Goal: Task Accomplishment & Management: Manage account settings

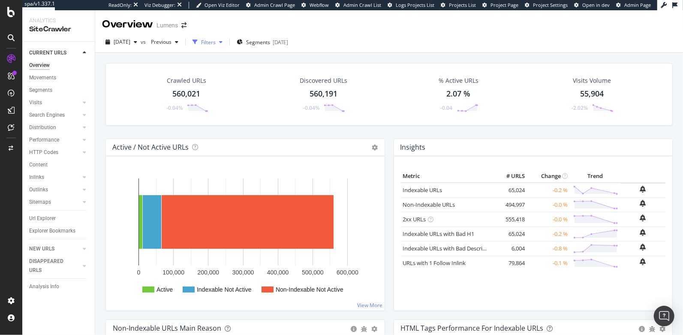
click at [216, 42] on div "Filters" at bounding box center [208, 42] width 15 height 7
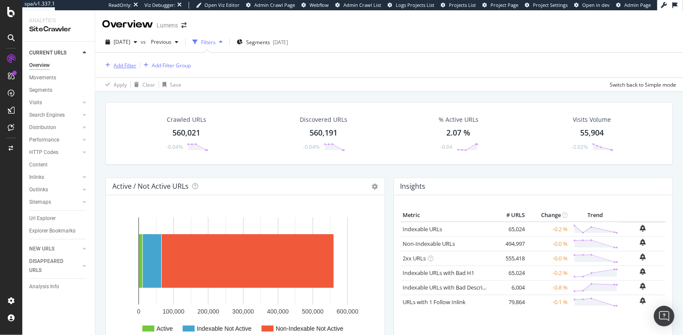
click at [121, 68] on div "Add Filter" at bounding box center [125, 65] width 23 height 7
click at [285, 74] on div "Add Filter Add Filter Group" at bounding box center [389, 65] width 574 height 24
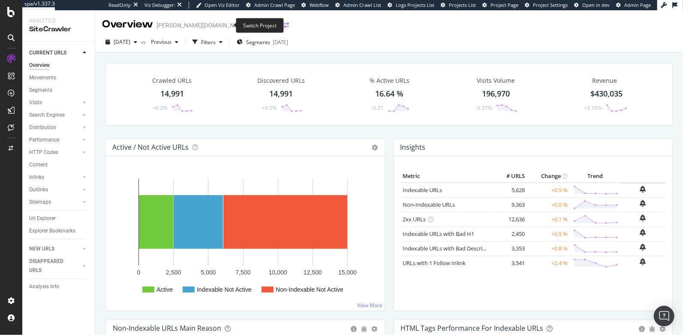
click at [284, 24] on icon "arrow-right-arrow-left" at bounding box center [286, 25] width 5 height 6
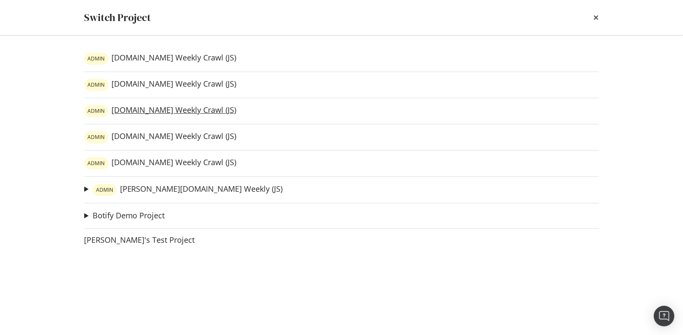
click at [165, 106] on link "ADMIN atecsports.com Weekly Crawl (JS)" at bounding box center [160, 111] width 152 height 12
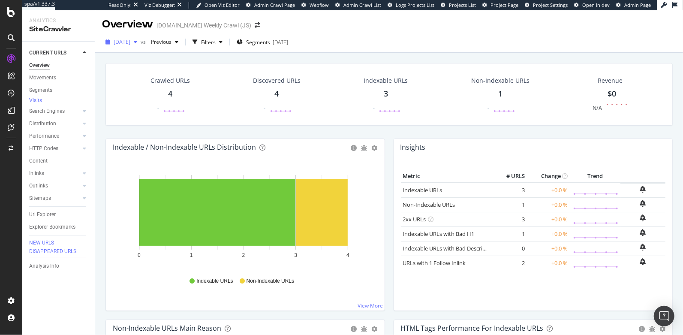
click at [125, 41] on span "2025 Aug. 25th" at bounding box center [122, 41] width 17 height 7
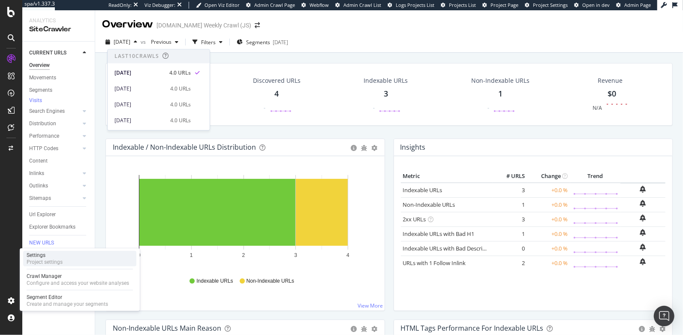
click at [63, 261] on div "Settings Project settings" at bounding box center [79, 258] width 113 height 15
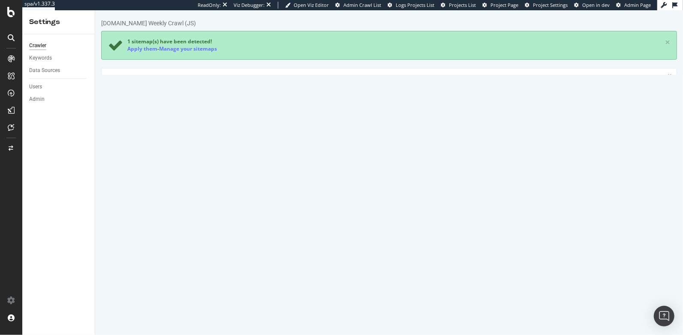
click at [170, 120] on link "Advanced Settings" at bounding box center [168, 120] width 66 height 24
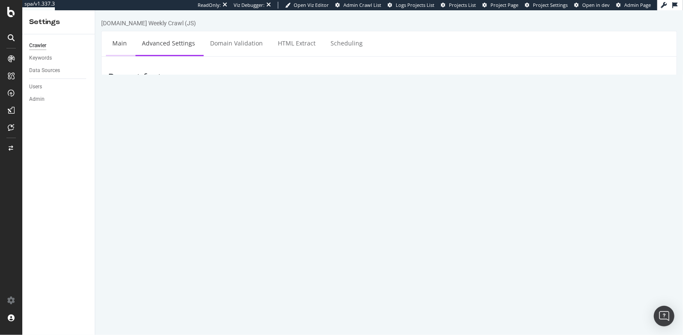
click at [119, 45] on link "Main" at bounding box center [118, 43] width 27 height 24
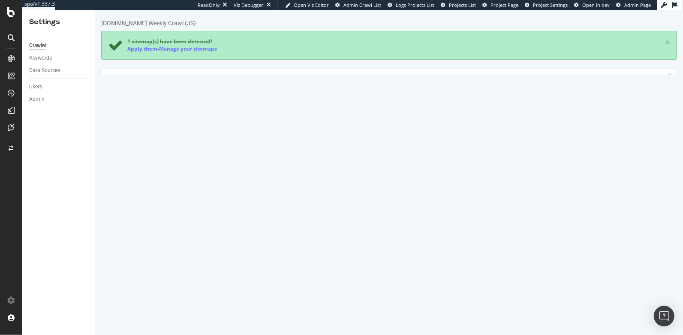
click at [184, 125] on link "Advanced Settings" at bounding box center [168, 120] width 66 height 24
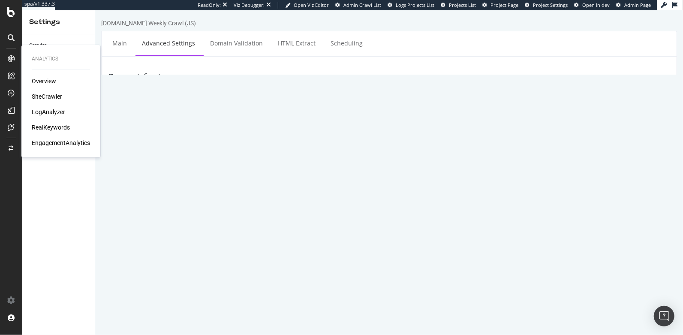
click at [51, 111] on div "LogAnalyzer" at bounding box center [48, 112] width 33 height 9
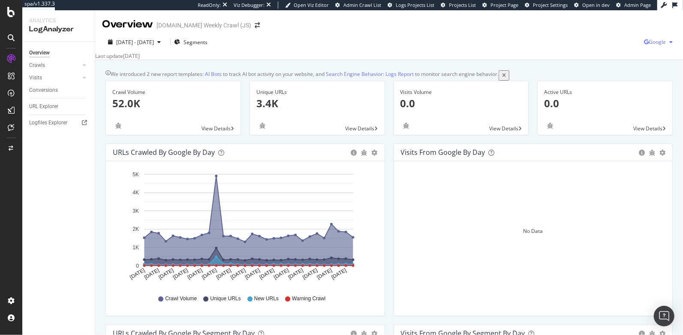
click at [660, 38] on div "Google" at bounding box center [660, 42] width 32 height 13
click at [598, 38] on span "Bing" at bounding box center [607, 35] width 32 height 8
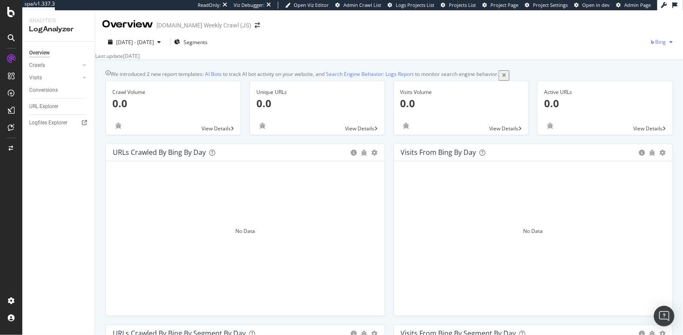
click at [659, 45] on div "Bing" at bounding box center [663, 42] width 26 height 13
click at [622, 51] on span "OpenAI" at bounding box center [614, 51] width 32 height 8
click at [649, 44] on span "OpenAI" at bounding box center [657, 41] width 18 height 7
click at [311, 34] on div "2025 Jul. 29th - Aug. 27th Segments OpenAI Last update Aug. 28, 2025" at bounding box center [389, 46] width 588 height 28
click at [255, 26] on icon "arrow-right-arrow-left" at bounding box center [257, 25] width 5 height 6
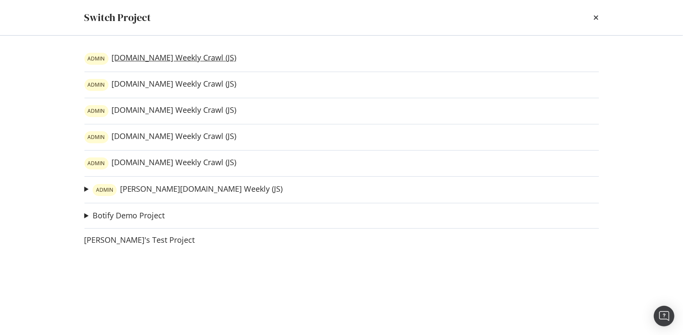
click at [184, 59] on link "ADMIN luxilon.com Weekly Crawl (JS)" at bounding box center [160, 59] width 152 height 12
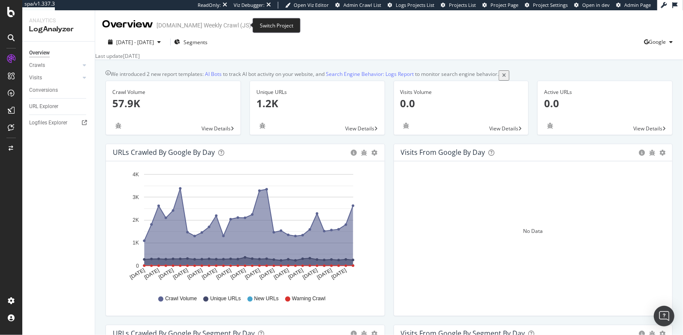
click at [255, 27] on icon "arrow-right-arrow-left" at bounding box center [257, 25] width 5 height 6
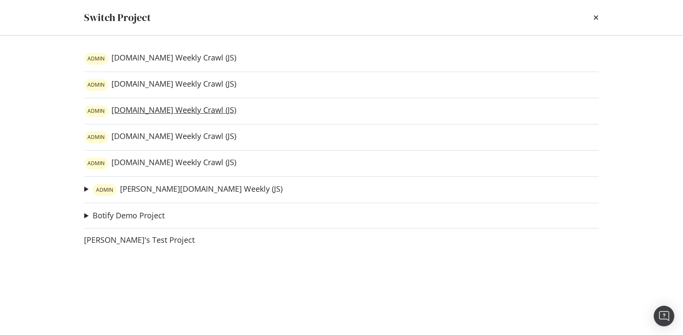
click at [167, 113] on link "ADMIN atecsports.com Weekly Crawl (JS)" at bounding box center [160, 111] width 152 height 12
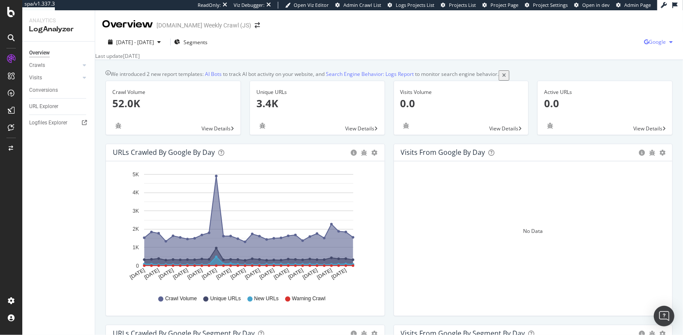
click at [649, 45] on span "Google" at bounding box center [657, 41] width 17 height 7
click at [597, 33] on span "Bing" at bounding box center [607, 35] width 32 height 8
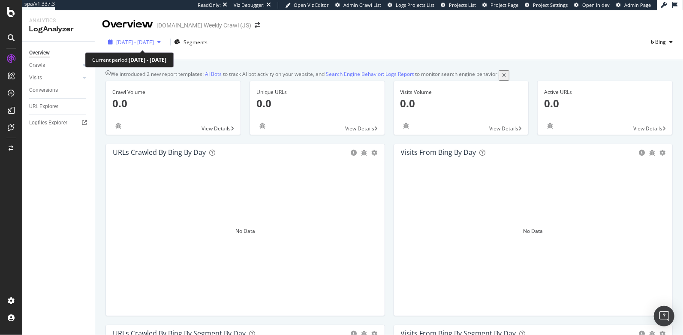
click at [154, 42] on span "[DATE] - [DATE]" at bounding box center [135, 42] width 38 height 7
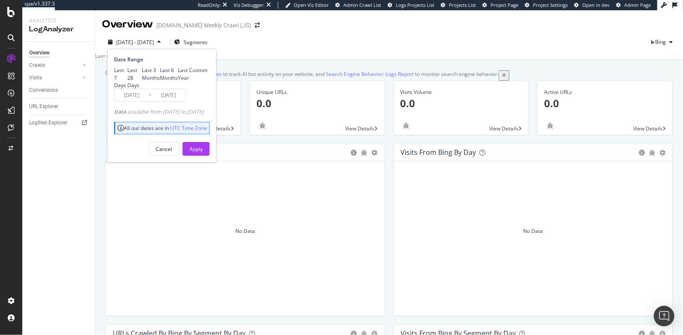
click at [272, 48] on div "2025 Jul. 29th - Aug. 27th Segments Date Range Last 7 Days Last 28 Days Last 3 …" at bounding box center [389, 43] width 588 height 17
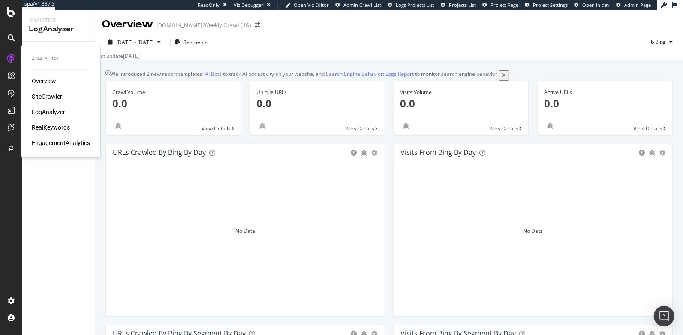
drag, startPoint x: 45, startPoint y: 97, endPoint x: 52, endPoint y: 96, distance: 7.3
click at [45, 98] on div "SiteCrawler" at bounding box center [47, 96] width 30 height 9
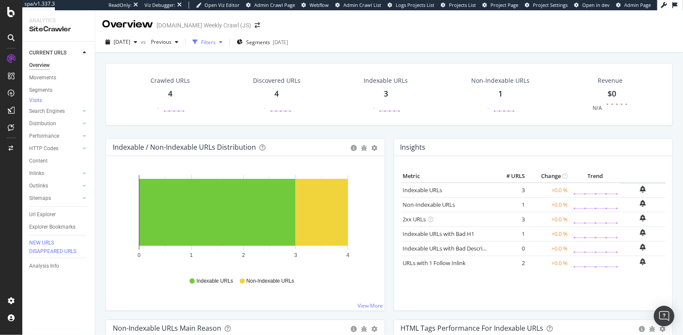
click at [198, 42] on icon "button" at bounding box center [194, 41] width 5 height 5
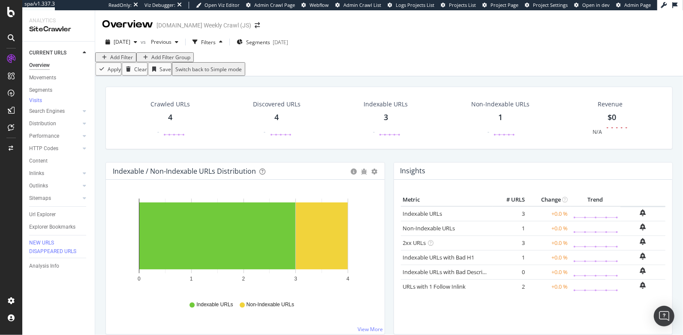
click at [127, 61] on div "Add Filter" at bounding box center [121, 57] width 23 height 7
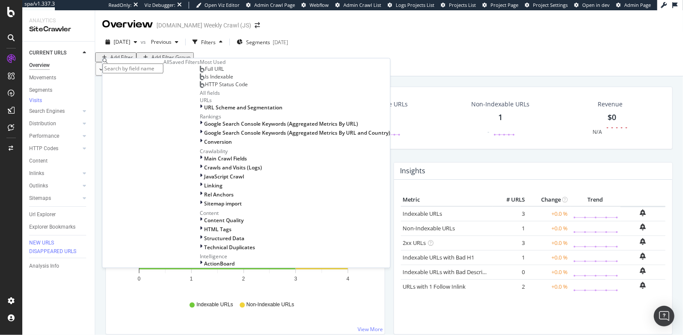
scroll to position [74, 0]
click at [204, 111] on span "URL Scheme and Segmentation" at bounding box center [243, 107] width 78 height 7
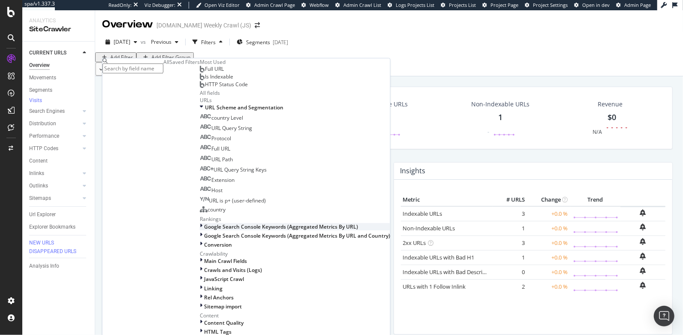
click at [204, 223] on span "Google Search Console Keywords (Aggregated Metrics By URL)" at bounding box center [281, 226] width 154 height 7
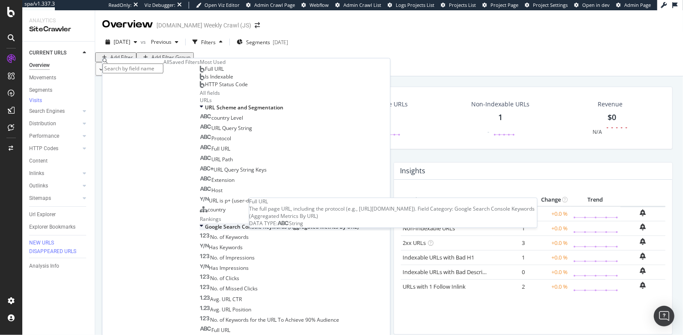
scroll to position [234, 0]
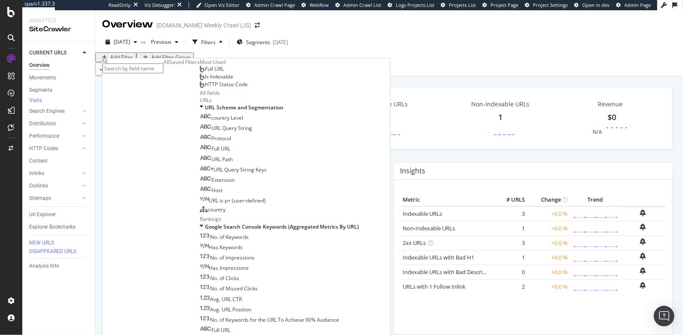
click at [204, 334] on div "Google Search Console Keywords (Aggregated Metrics By URL and Country)" at bounding box center [297, 338] width 186 height 7
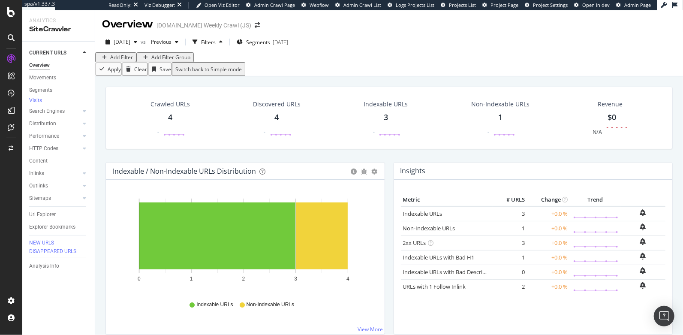
scroll to position [2, 0]
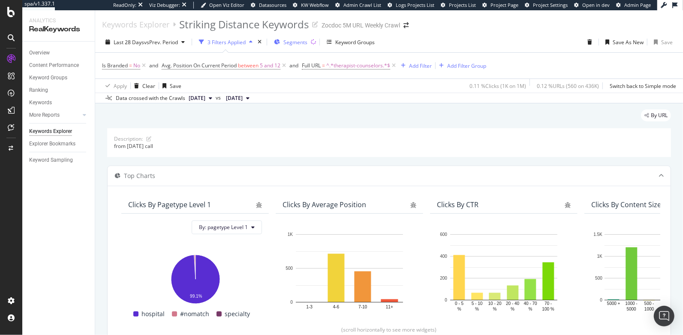
click at [283, 43] on div "Segments" at bounding box center [290, 42] width 33 height 13
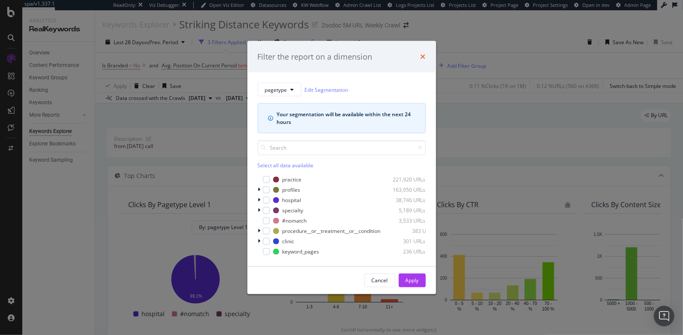
click at [421, 53] on icon "times" at bounding box center [423, 56] width 5 height 7
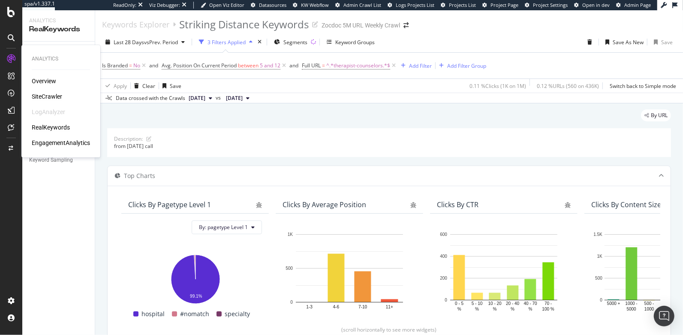
click at [53, 98] on div "SiteCrawler" at bounding box center [47, 96] width 30 height 9
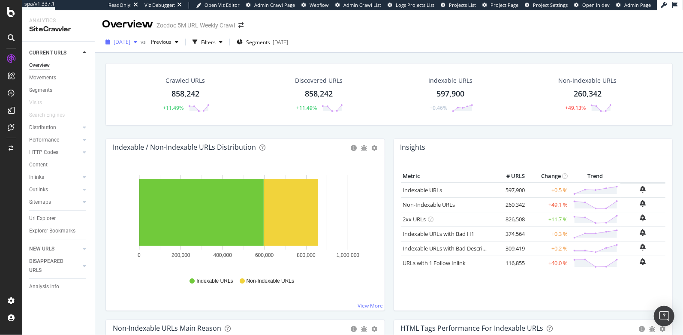
click at [130, 39] on span "2025 Aug. 21st" at bounding box center [122, 41] width 17 height 7
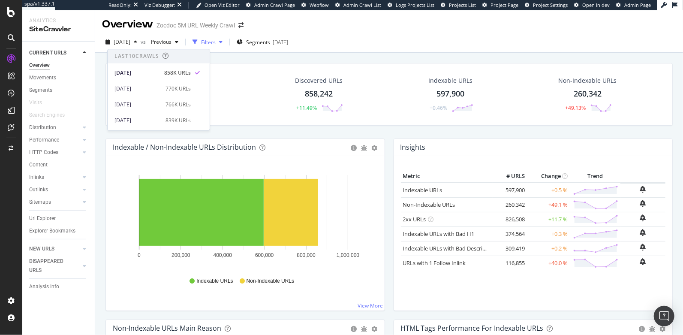
click at [216, 40] on div "Filters" at bounding box center [208, 42] width 15 height 7
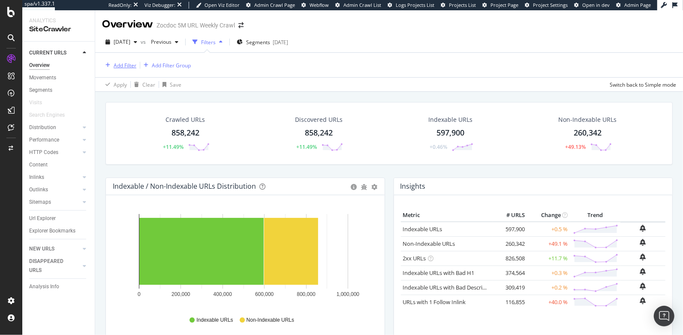
click at [117, 67] on div "Add Filter" at bounding box center [125, 65] width 23 height 7
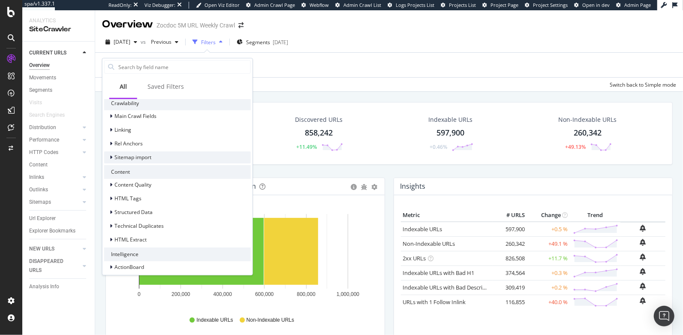
scroll to position [210, 0]
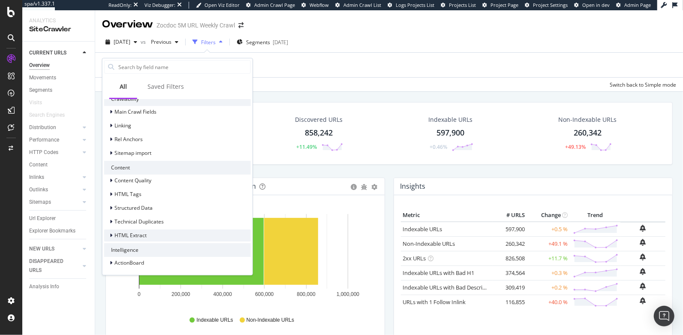
click at [170, 235] on div "HTML Extract" at bounding box center [177, 235] width 147 height 12
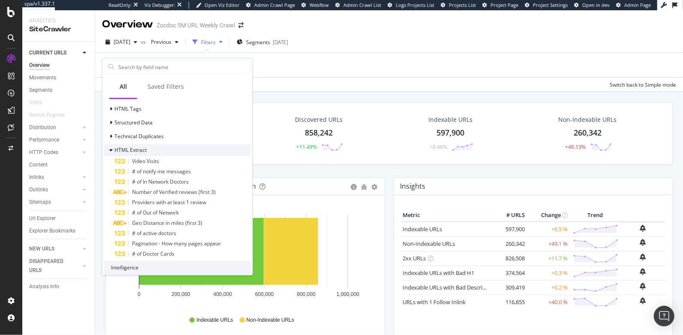
scroll to position [313, 0]
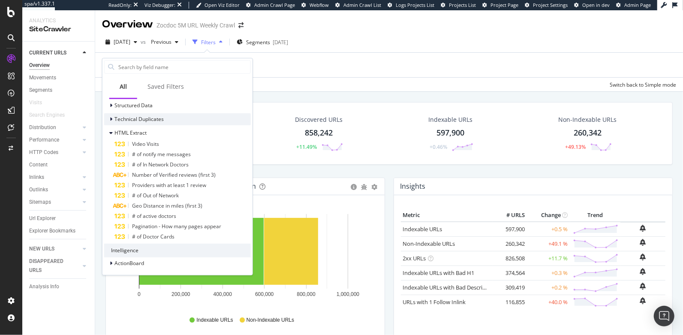
click at [163, 117] on div "Technical Duplicates" at bounding box center [177, 119] width 147 height 12
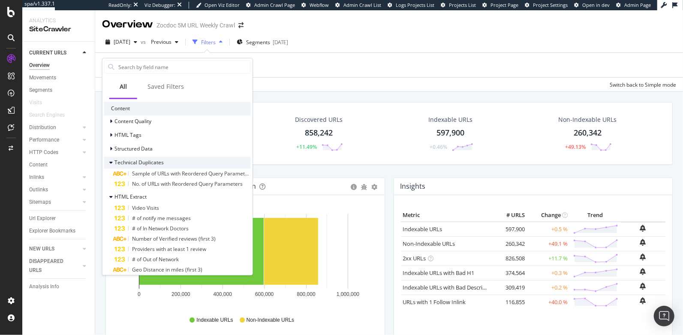
scroll to position [255, 0]
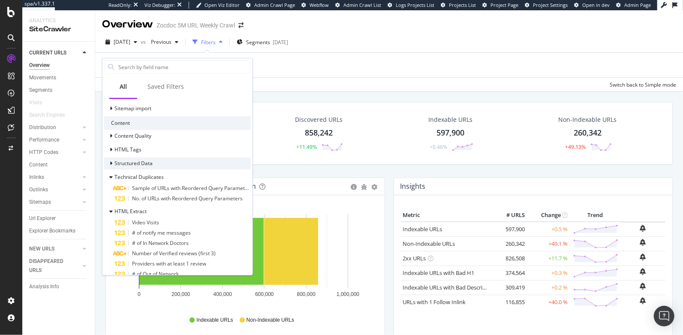
click at [165, 166] on div "Structured Data" at bounding box center [177, 163] width 147 height 12
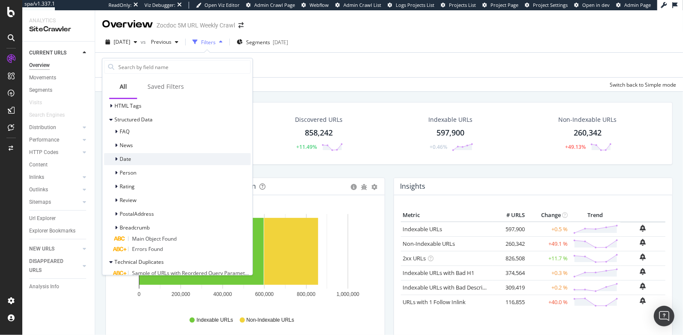
scroll to position [318, 0]
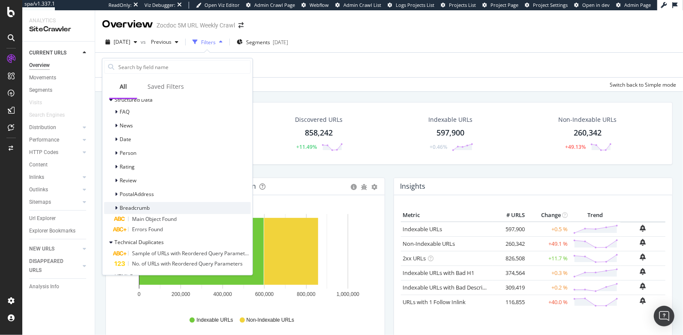
click at [154, 206] on div "Breadcrumb" at bounding box center [177, 208] width 147 height 12
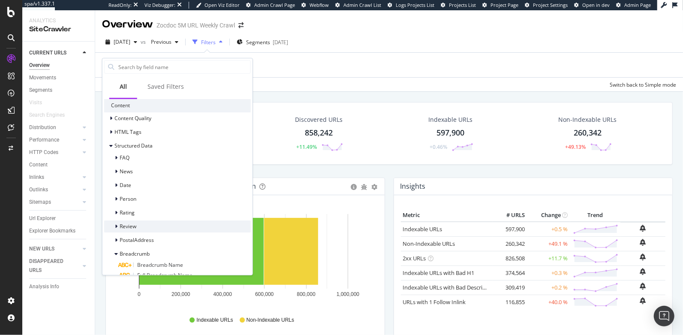
scroll to position [251, 0]
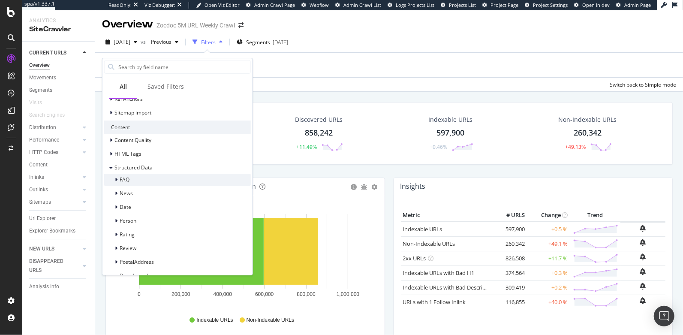
click at [145, 180] on div "FAQ" at bounding box center [177, 180] width 147 height 12
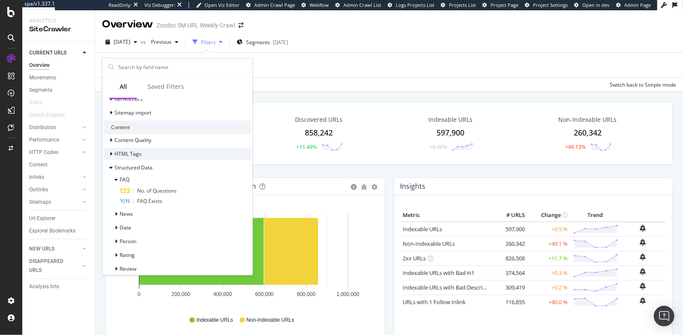
click at [132, 151] on span "HTML Tags" at bounding box center [127, 153] width 27 height 7
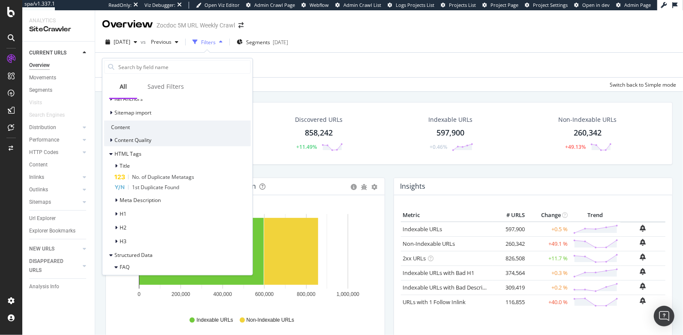
click at [133, 138] on span "Content Quality" at bounding box center [132, 139] width 37 height 7
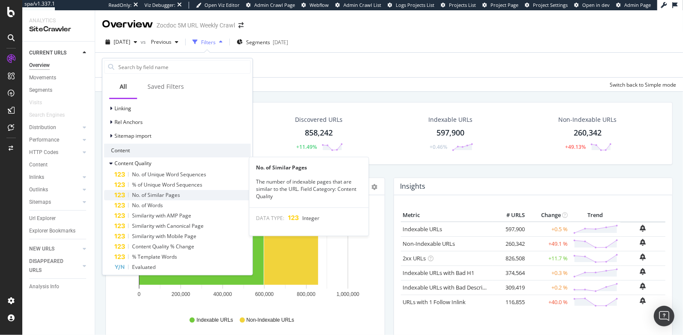
scroll to position [216, 0]
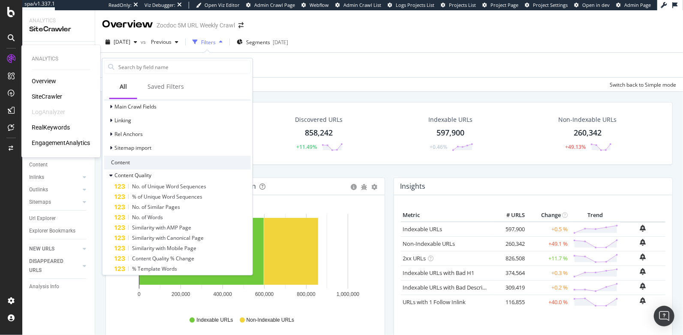
click at [41, 94] on div "SiteCrawler" at bounding box center [47, 96] width 30 height 9
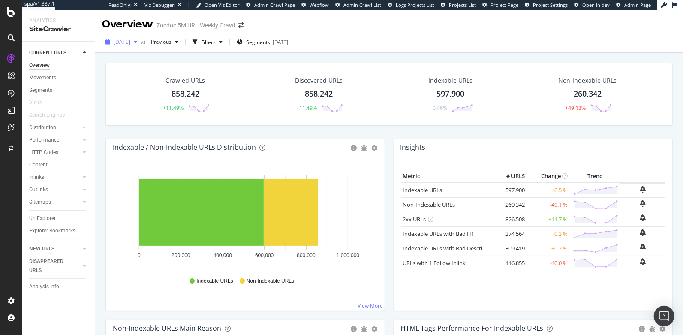
click at [130, 41] on span "2025 Aug. 21st" at bounding box center [122, 41] width 17 height 7
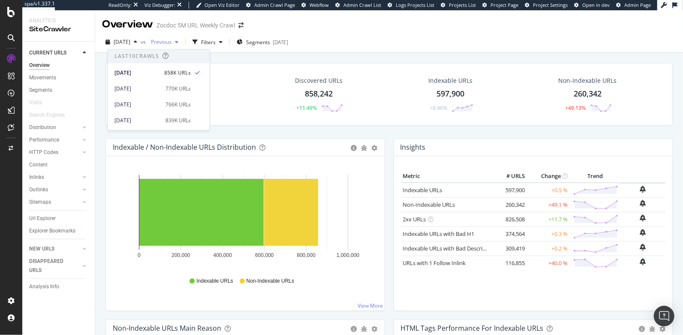
click at [171, 43] on span "Previous" at bounding box center [159, 41] width 24 height 7
click at [216, 42] on div "Filters" at bounding box center [208, 42] width 15 height 7
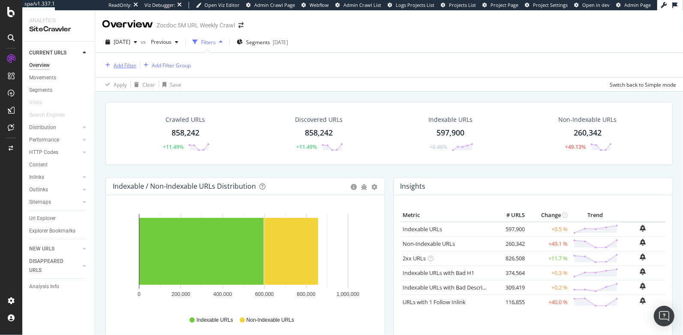
click at [121, 61] on div "Add Filter" at bounding box center [119, 64] width 34 height 9
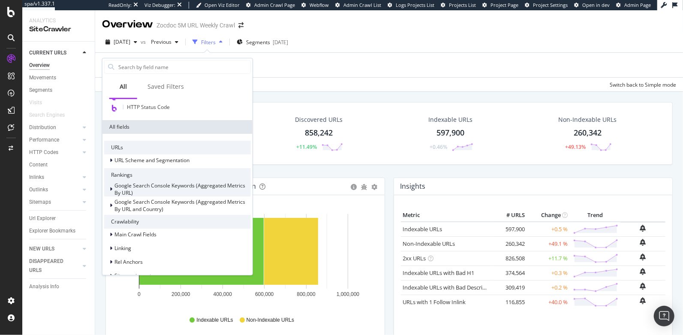
scroll to position [79, 0]
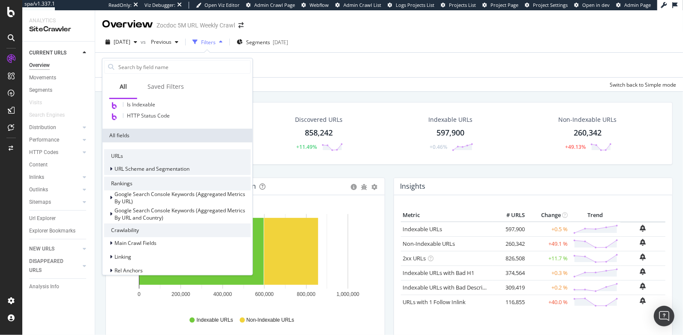
click at [174, 166] on span "URL Scheme and Segmentation" at bounding box center [151, 168] width 75 height 7
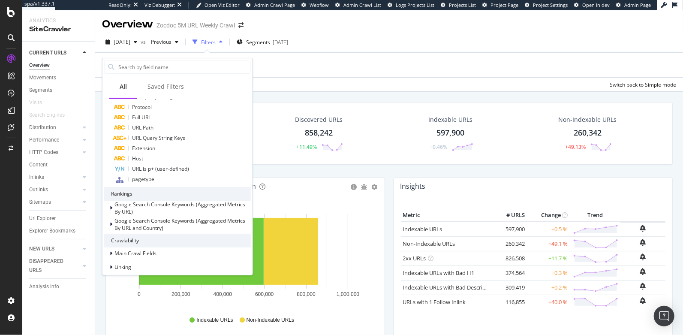
scroll to position [185, 0]
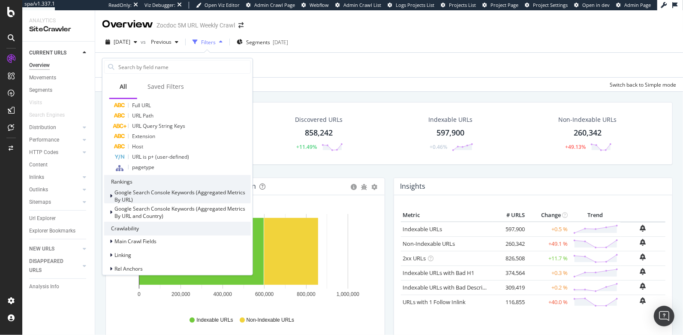
click at [157, 198] on div "Google Search Console Keywords (Aggregated Metrics By URL)" at bounding box center [182, 196] width 136 height 15
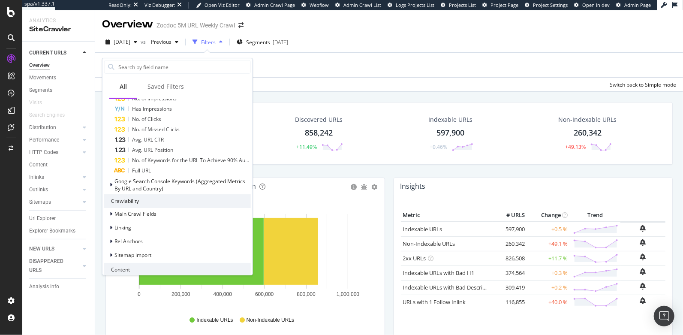
scroll to position [340, 0]
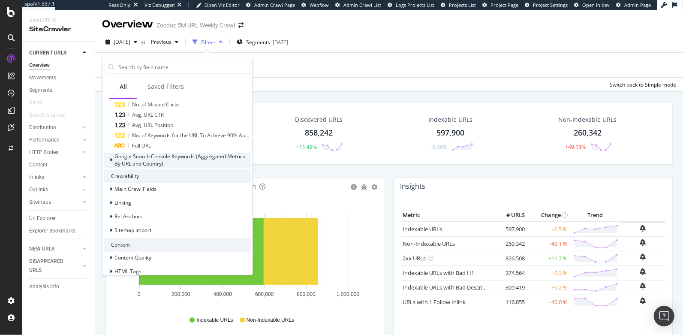
click at [174, 156] on span "Google Search Console Keywords (Aggregated Metrics By URL and Country)" at bounding box center [179, 160] width 131 height 15
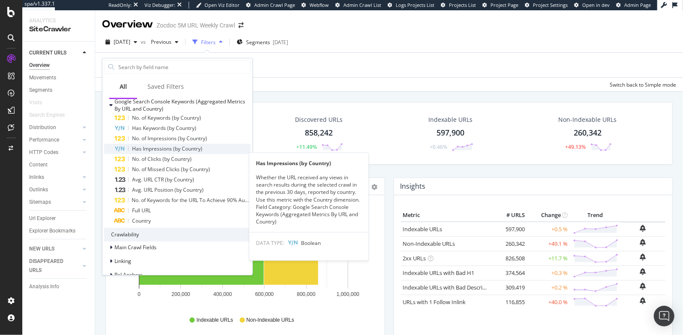
scroll to position [385, 0]
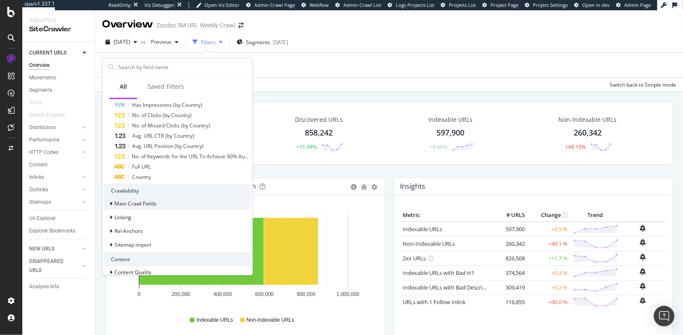
click at [162, 199] on div "Main Crawl Fields" at bounding box center [177, 204] width 147 height 12
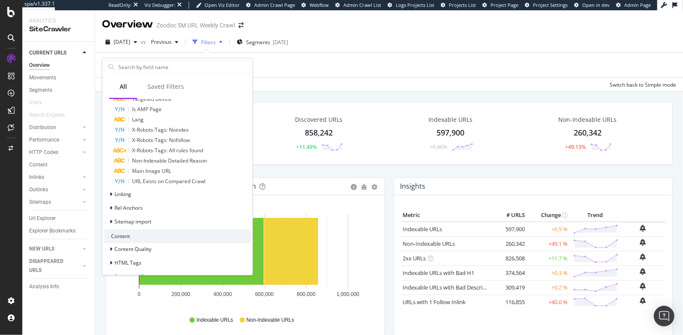
scroll to position [758, 0]
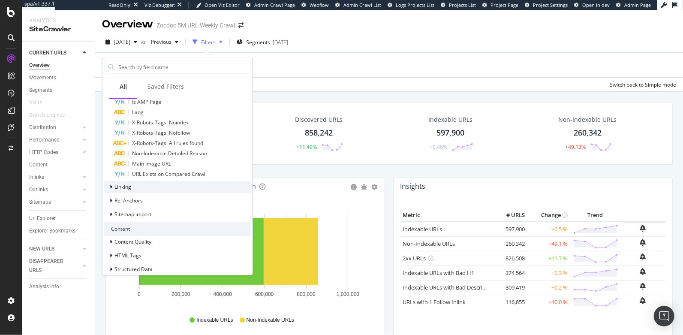
click at [156, 184] on div "Linking" at bounding box center [177, 187] width 147 height 12
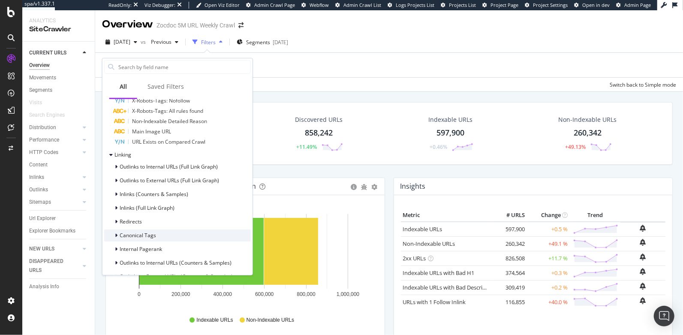
scroll to position [848, 0]
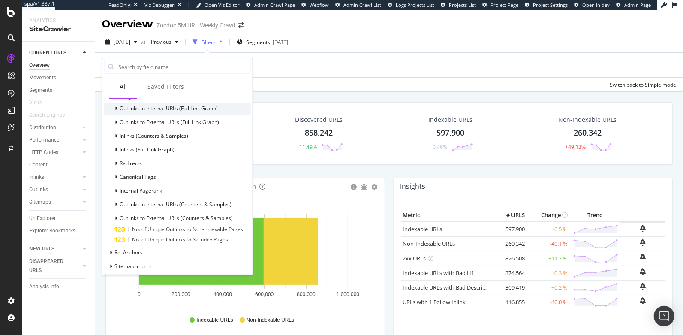
click at [162, 107] on span "Outlinks to Internal URLs (Full Link Graph)" at bounding box center [169, 108] width 98 height 7
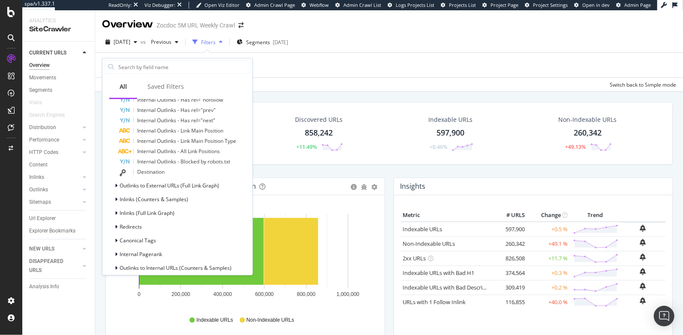
scroll to position [897, 0]
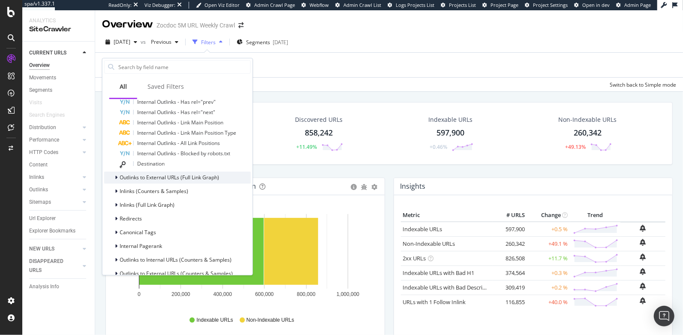
click at [165, 175] on span "Outlinks to External URLs (Full Link Graph)" at bounding box center [169, 177] width 99 height 7
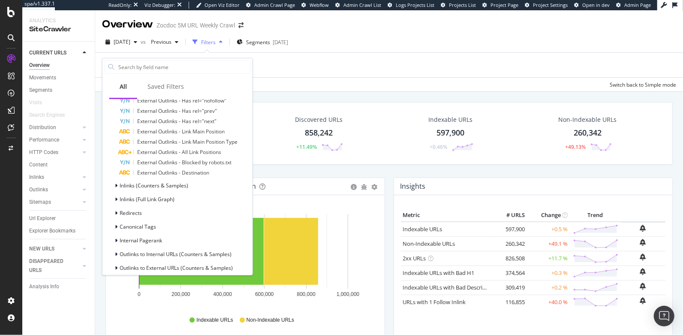
scroll to position [1038, 0]
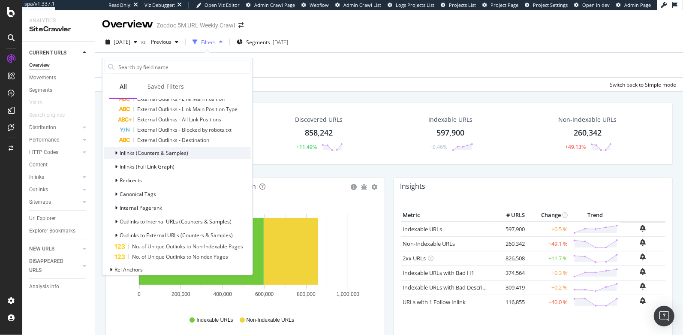
click at [196, 150] on div "Inlinks (Counters & Samples)" at bounding box center [177, 153] width 147 height 12
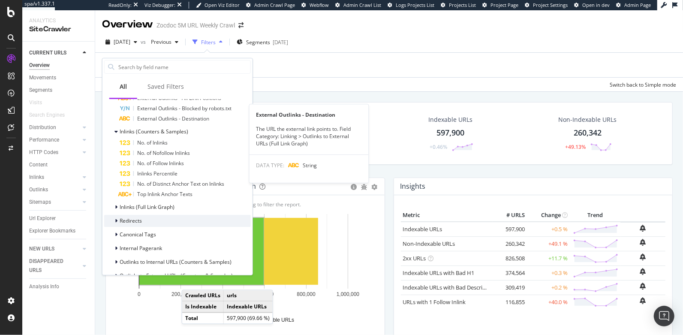
scroll to position [1068, 0]
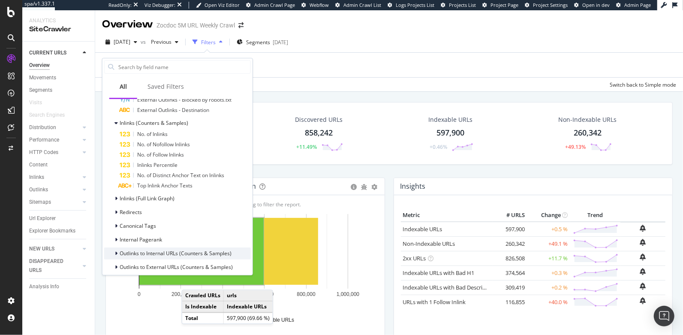
click at [187, 249] on span "Outlinks to Internal URLs (Counters & Samples)" at bounding box center [176, 252] width 112 height 7
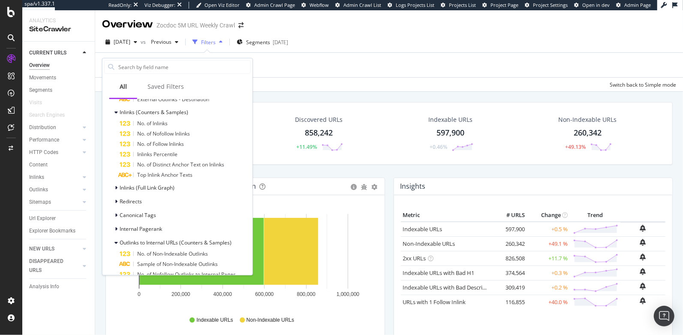
scroll to position [1111, 0]
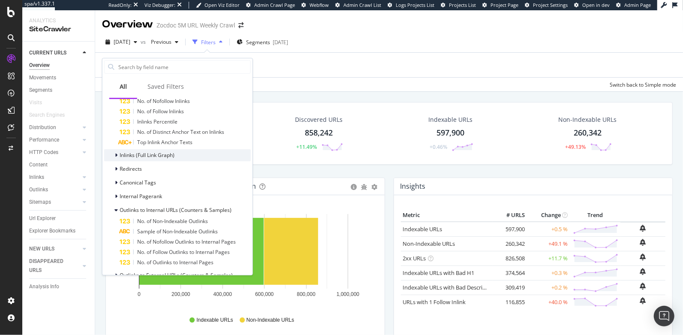
click at [175, 150] on div "Inlinks (Full Link Graph)" at bounding box center [177, 155] width 147 height 12
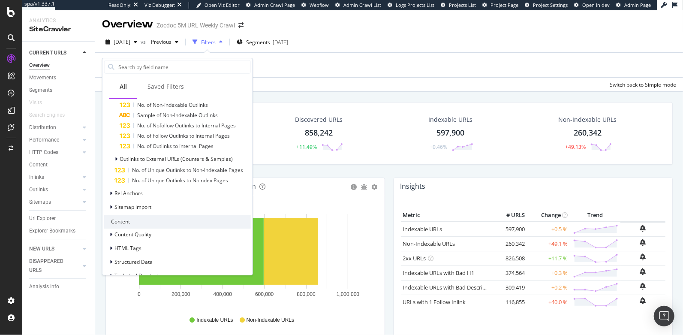
scroll to position [1374, 0]
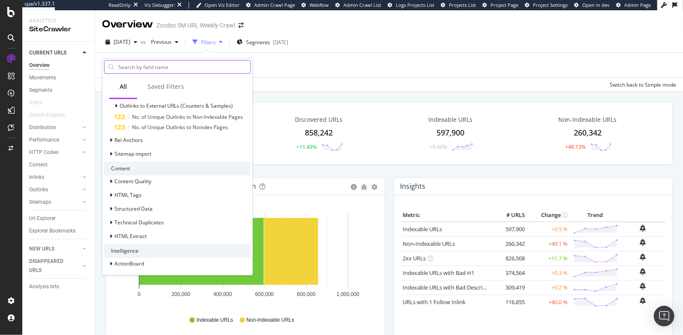
click at [156, 66] on input "text" at bounding box center [183, 66] width 133 height 13
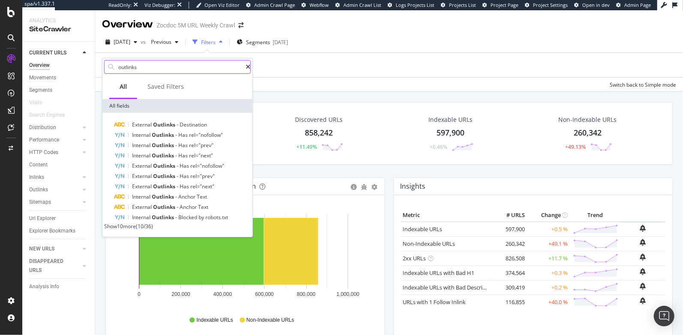
scroll to position [0, 0]
type input "outlinks"
click at [136, 229] on span "Show 10 more" at bounding box center [120, 225] width 32 height 7
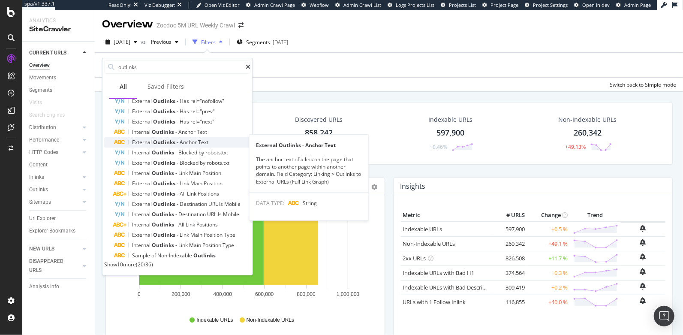
scroll to position [67, 0]
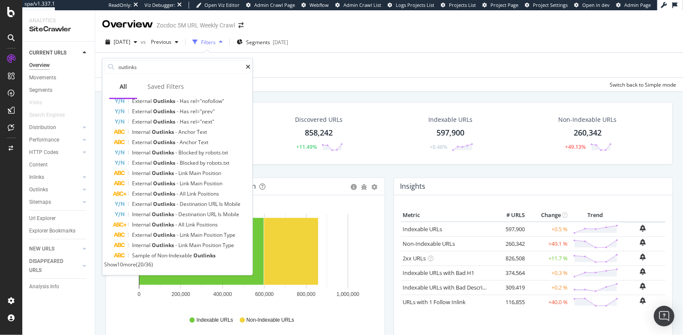
click at [125, 263] on span "Show 10 more" at bounding box center [120, 264] width 32 height 7
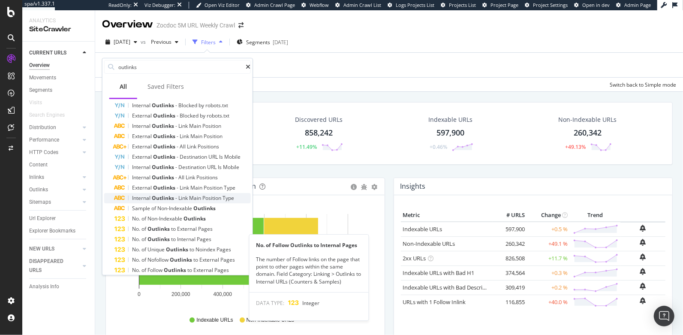
scroll to position [171, 0]
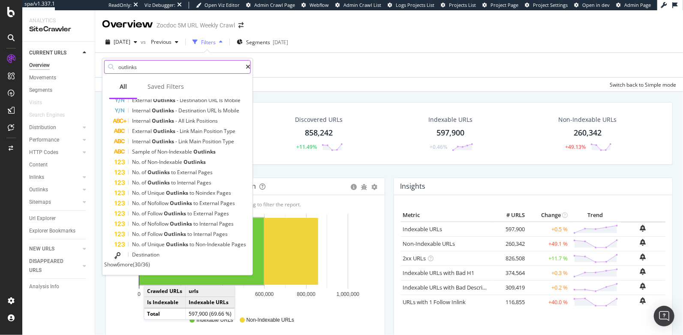
click at [246, 67] on icon at bounding box center [248, 67] width 5 height 6
click at [243, 67] on input "outlinks" at bounding box center [181, 66] width 128 height 13
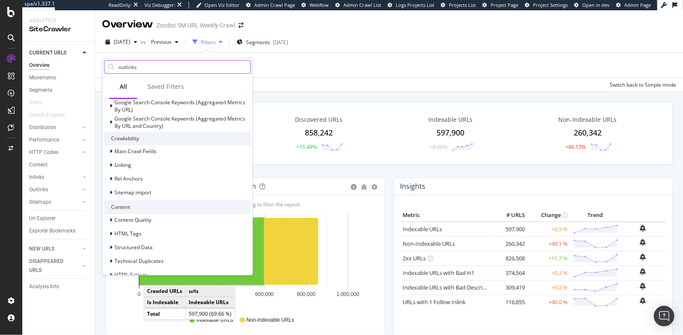
scroll to position [210, 0]
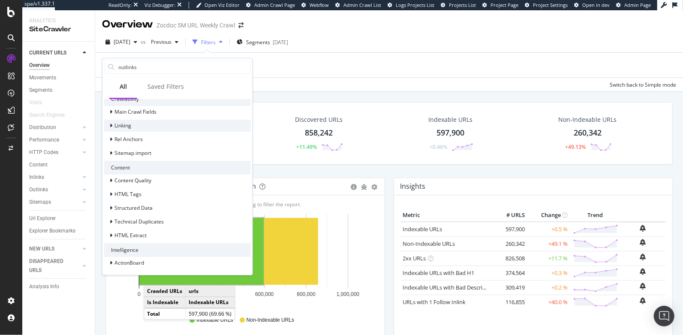
click at [132, 126] on div "Linking" at bounding box center [177, 126] width 147 height 12
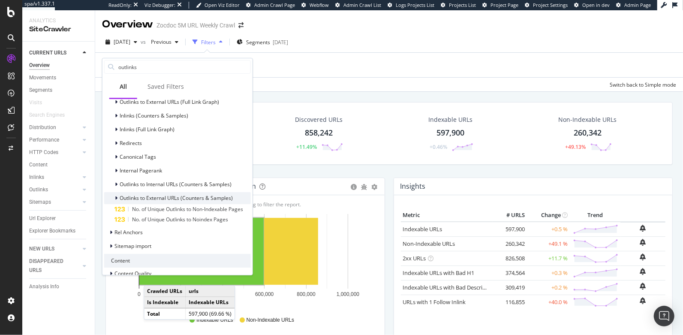
scroll to position [267, 0]
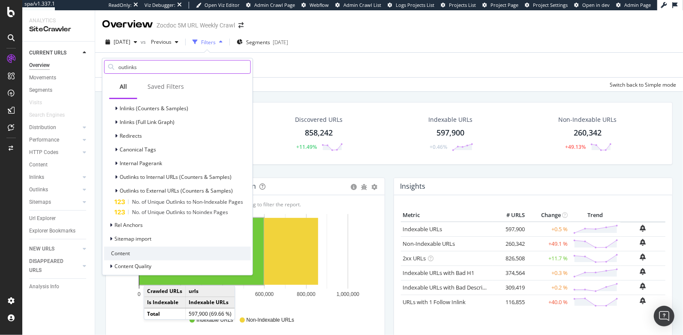
click at [155, 69] on input "outlinks" at bounding box center [183, 66] width 133 height 13
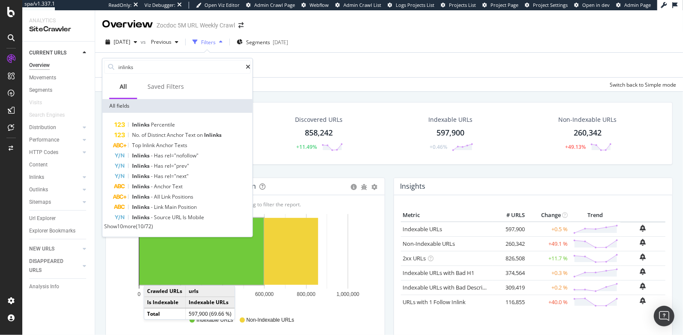
click at [123, 228] on span "Show 10 more" at bounding box center [120, 225] width 32 height 7
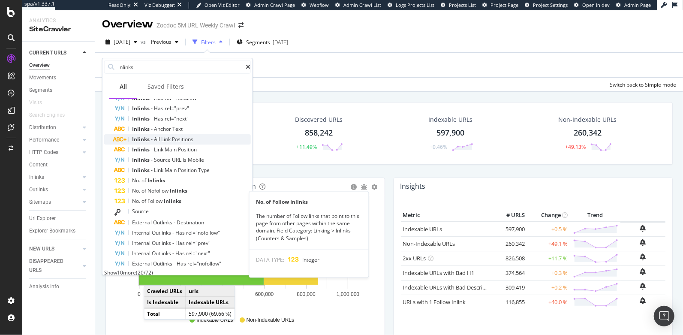
scroll to position [68, 0]
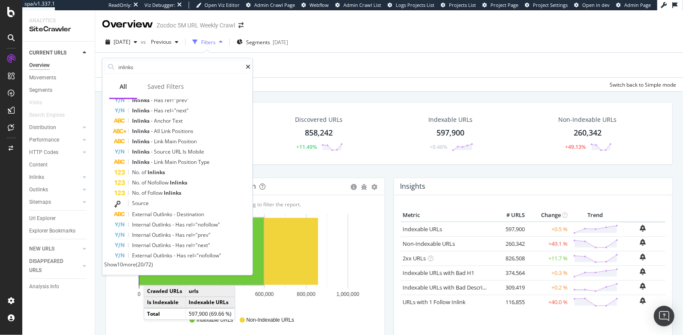
click at [123, 264] on span "Show 10 more" at bounding box center [120, 264] width 32 height 7
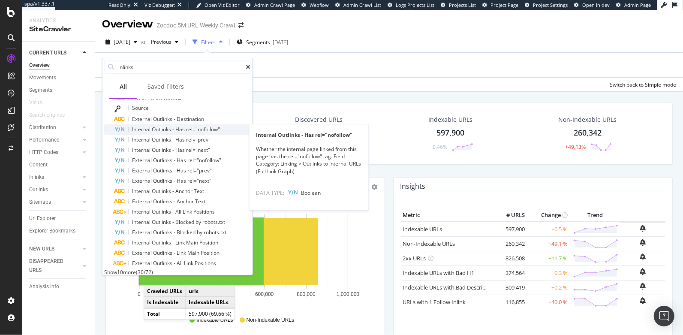
scroll to position [171, 0]
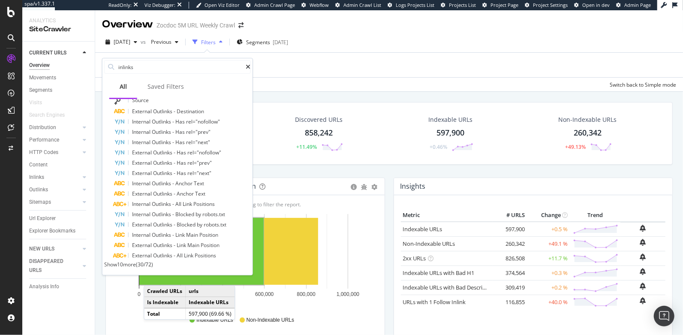
click at [125, 263] on span "Show 10 more" at bounding box center [120, 264] width 32 height 7
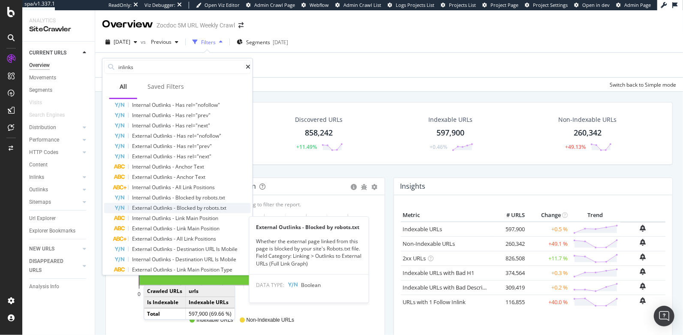
scroll to position [273, 0]
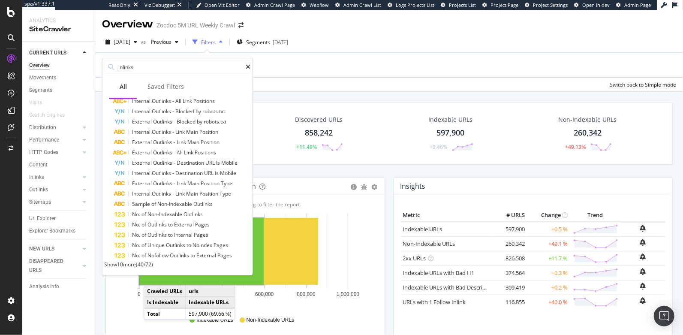
click at [128, 263] on span "Show 10 more" at bounding box center [120, 264] width 32 height 7
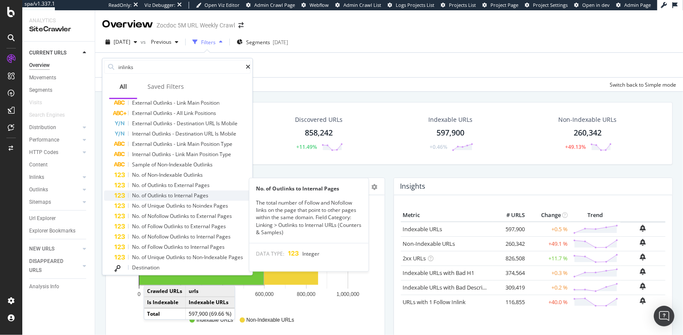
scroll to position [378, 0]
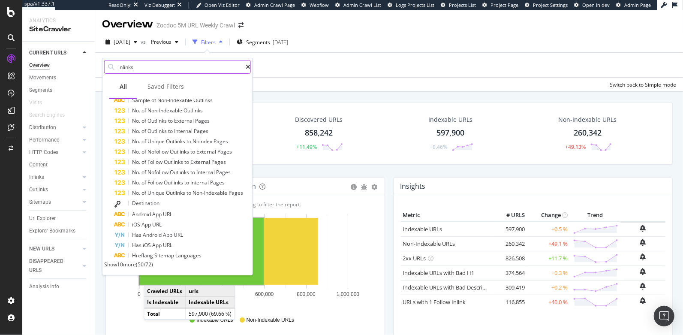
click at [144, 67] on input "inlinks" at bounding box center [181, 66] width 128 height 13
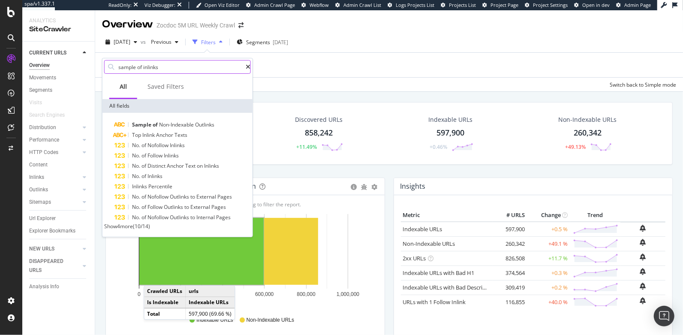
scroll to position [0, 0]
click at [156, 66] on input "sample of inlinks" at bounding box center [181, 66] width 128 height 13
type input "inlinks"
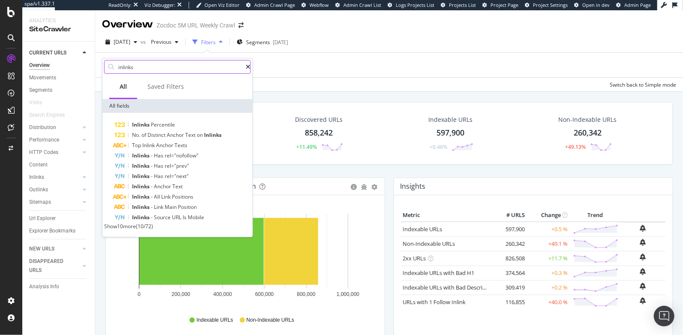
click at [246, 67] on div at bounding box center [248, 67] width 5 height 6
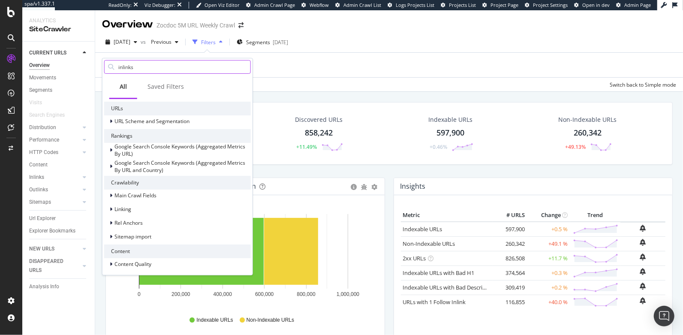
scroll to position [210, 0]
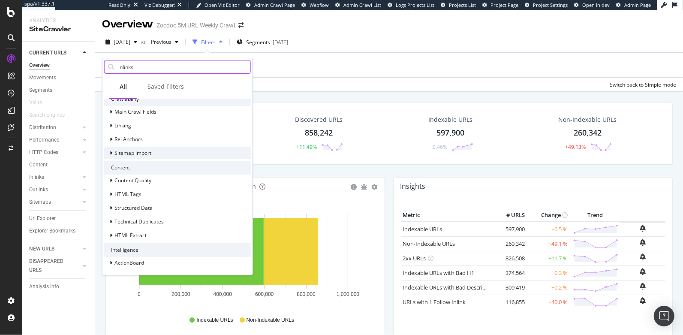
click at [138, 150] on span "Sitemap import" at bounding box center [132, 152] width 37 height 7
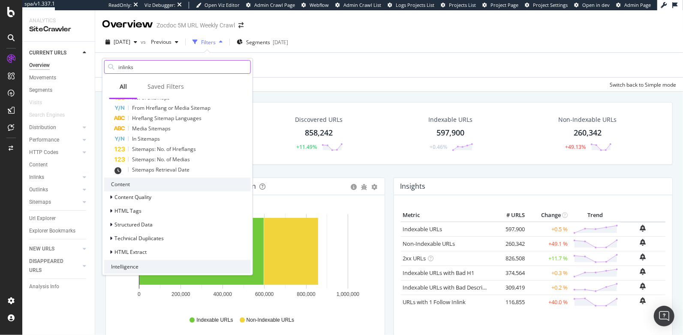
scroll to position [303, 0]
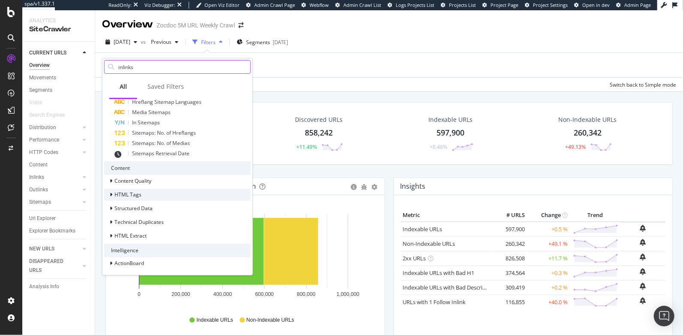
click at [150, 192] on div "HTML Tags" at bounding box center [177, 195] width 147 height 12
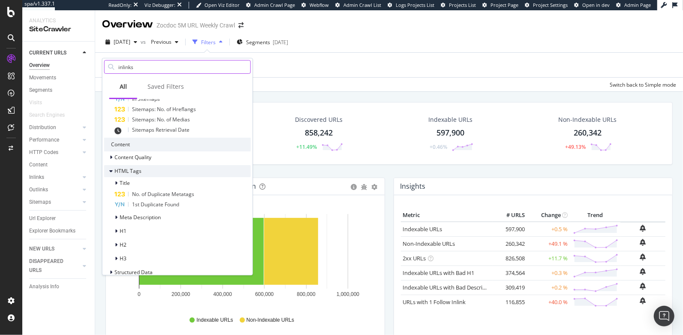
scroll to position [330, 0]
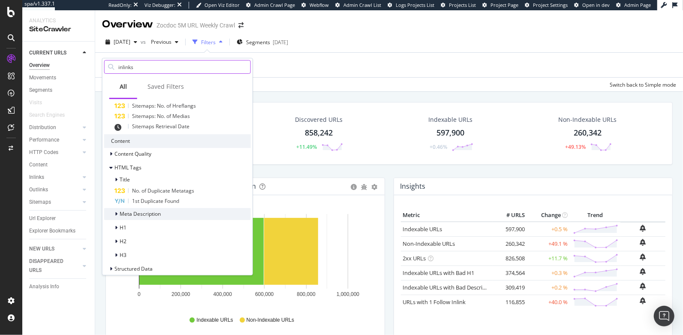
click at [149, 212] on span "Meta Description" at bounding box center [140, 213] width 41 height 7
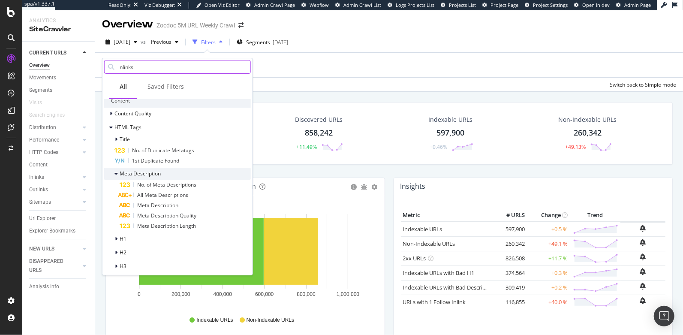
scroll to position [373, 0]
click at [153, 238] on div "H1" at bounding box center [177, 237] width 147 height 12
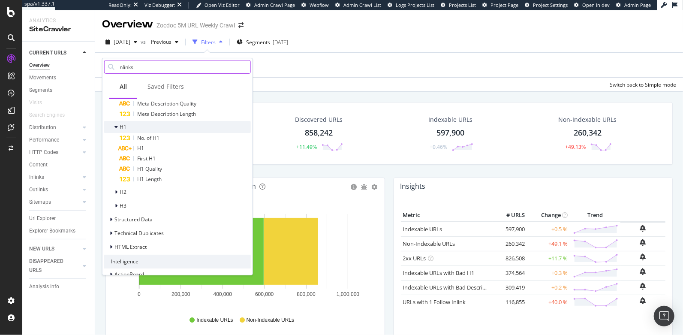
scroll to position [480, 0]
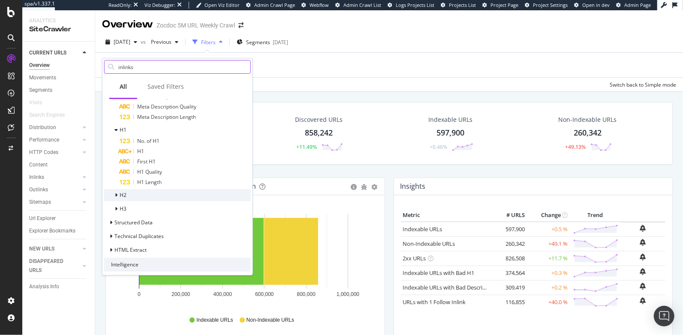
click at [130, 196] on div "H2" at bounding box center [177, 195] width 147 height 12
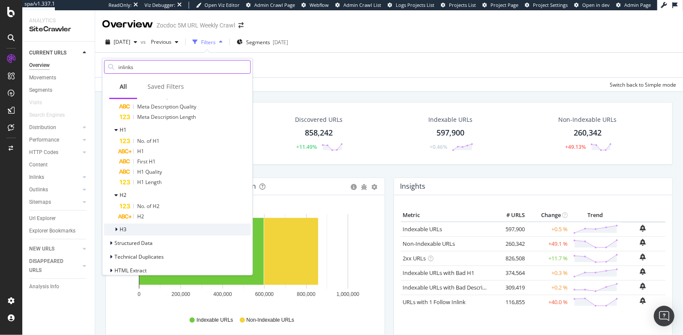
click at [134, 228] on div "H3" at bounding box center [177, 229] width 147 height 12
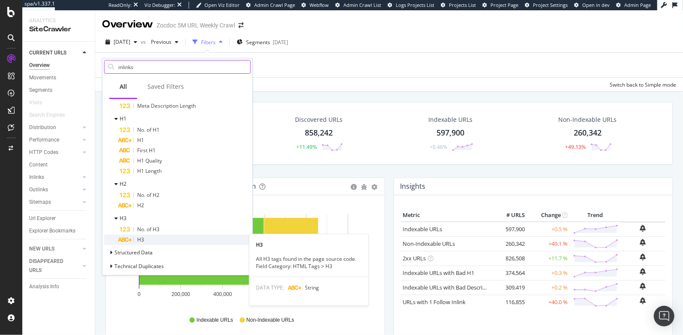
scroll to position [493, 0]
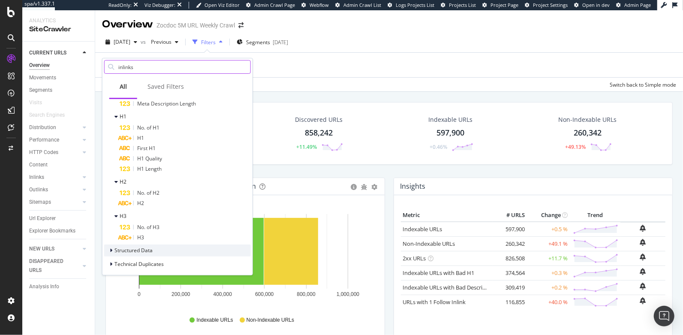
click at [151, 247] on span "Structured Data" at bounding box center [133, 249] width 38 height 7
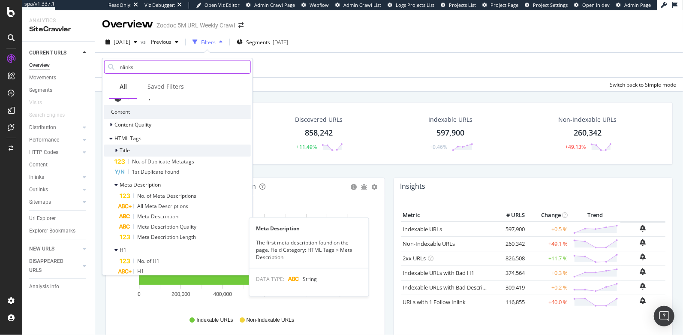
scroll to position [362, 0]
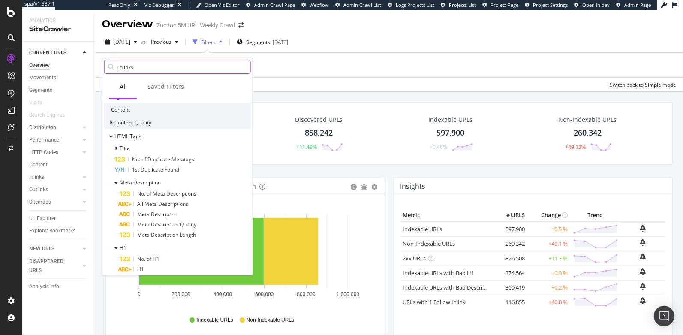
click at [147, 121] on span "Content Quality" at bounding box center [132, 122] width 37 height 7
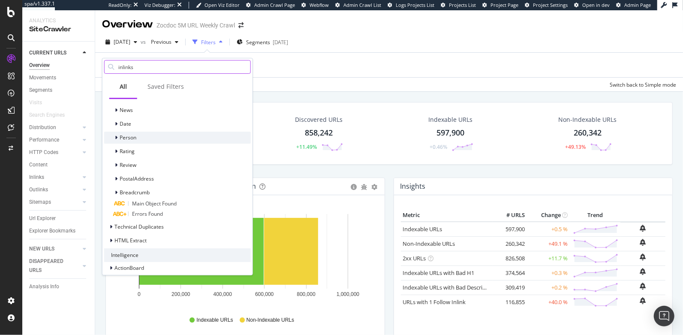
scroll to position [777, 0]
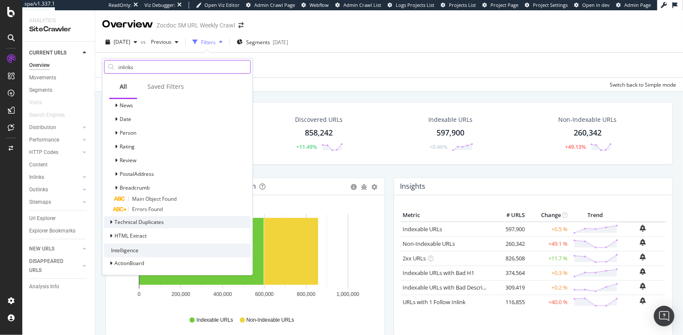
click at [153, 222] on span "Technical Duplicates" at bounding box center [138, 221] width 49 height 7
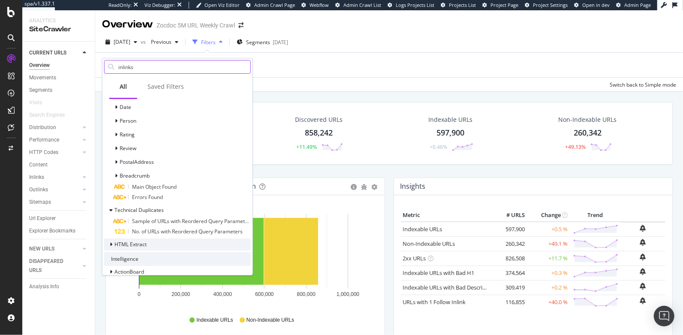
click at [165, 243] on div "HTML Extract" at bounding box center [177, 244] width 147 height 12
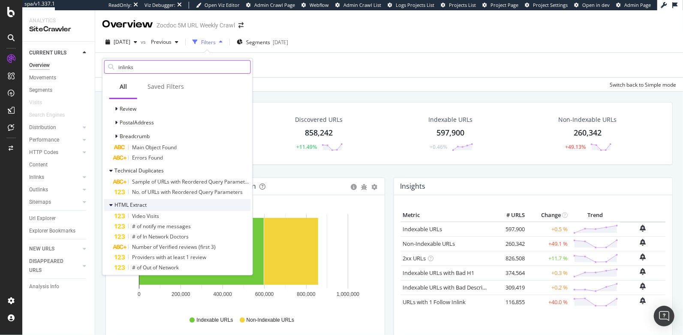
scroll to position [900, 0]
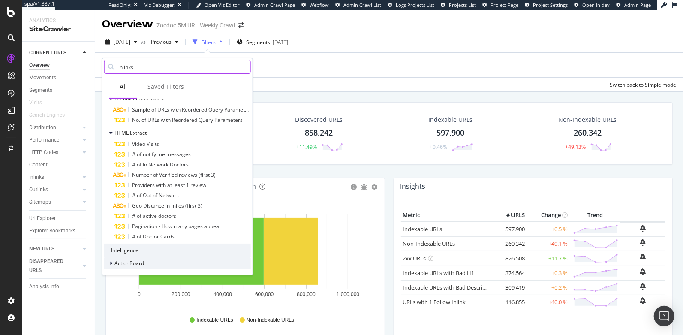
click at [165, 258] on div "ActionBoard" at bounding box center [177, 263] width 147 height 12
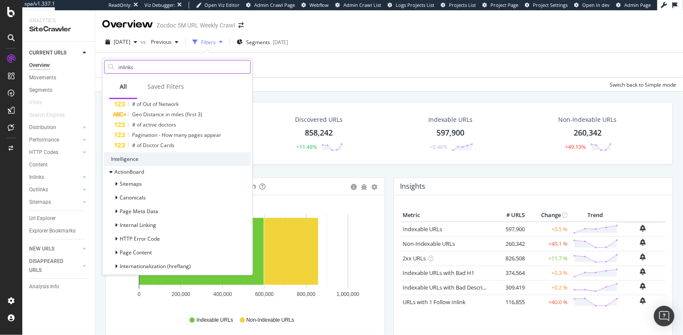
scroll to position [1032, 0]
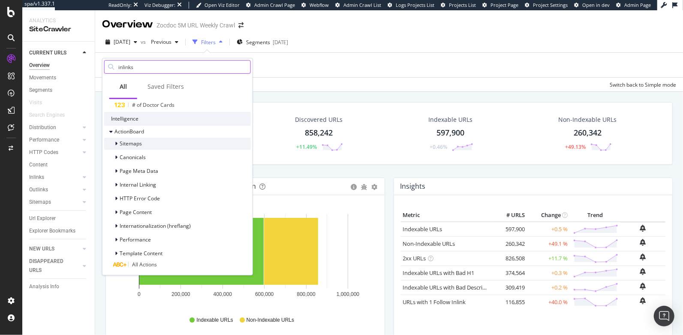
click at [161, 139] on div "Sitemaps" at bounding box center [177, 144] width 147 height 12
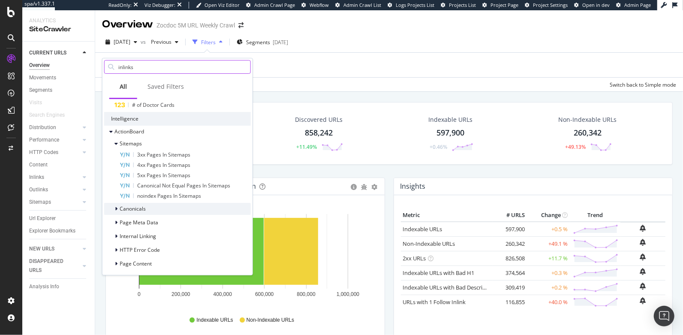
click at [177, 209] on div "Canonicals" at bounding box center [177, 209] width 147 height 12
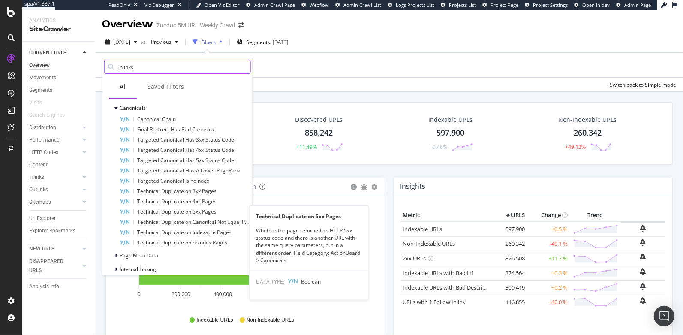
scroll to position [1132, 0]
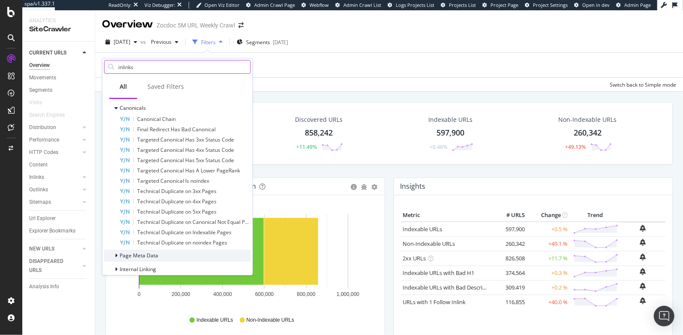
click at [159, 249] on div "Page Meta Data" at bounding box center [177, 255] width 147 height 12
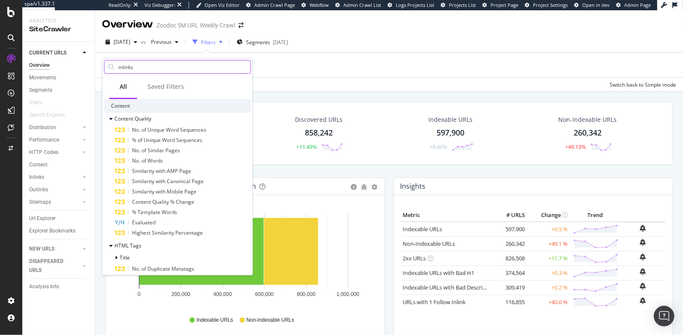
scroll to position [374, 0]
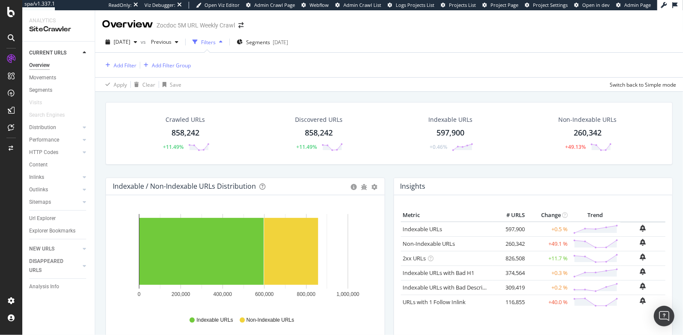
click at [639, 321] on div "Metric # URLS Change Trend Indexable URLs × Close Chart - API Requests List Are…" at bounding box center [533, 276] width 265 height 134
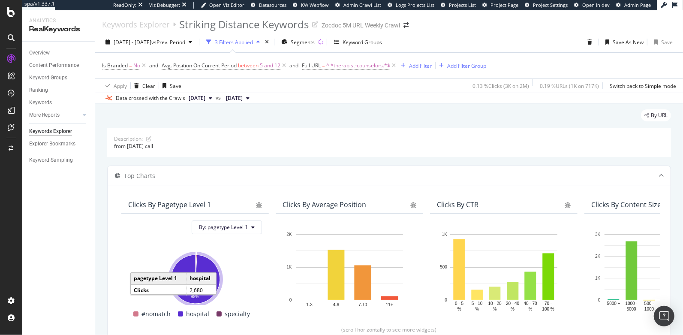
scroll to position [0, 157]
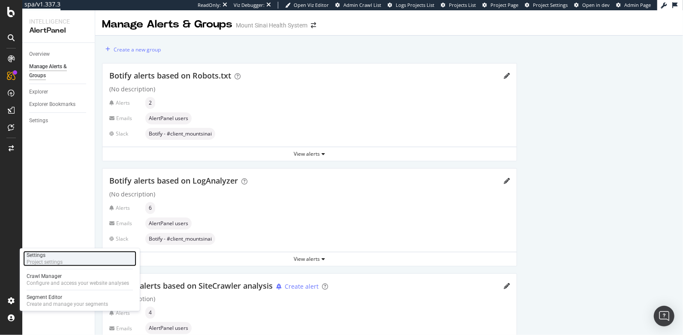
click at [54, 263] on div "Project settings" at bounding box center [45, 261] width 36 height 7
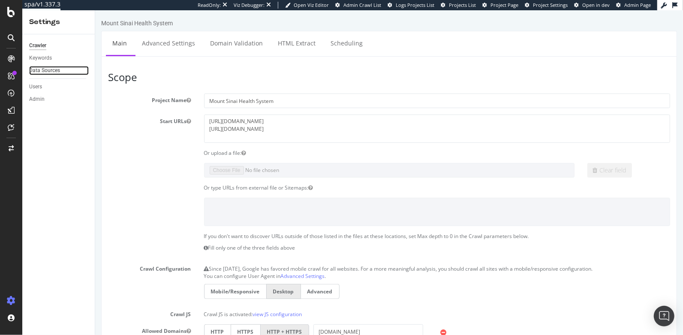
click at [65, 69] on link "Data Sources" at bounding box center [59, 70] width 60 height 9
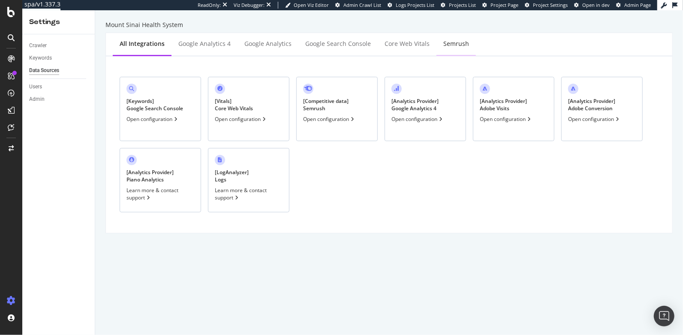
click at [460, 47] on div "Semrush" at bounding box center [456, 43] width 26 height 9
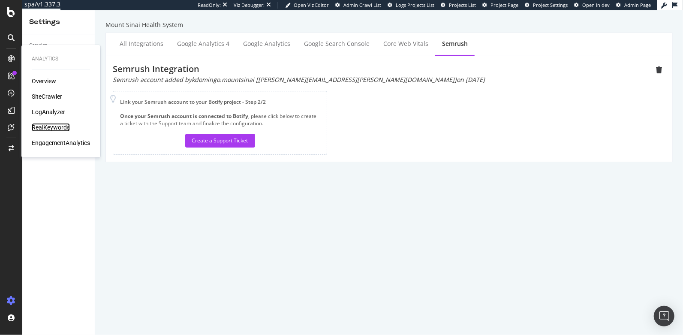
click at [45, 130] on div "RealKeywords" at bounding box center [51, 127] width 38 height 9
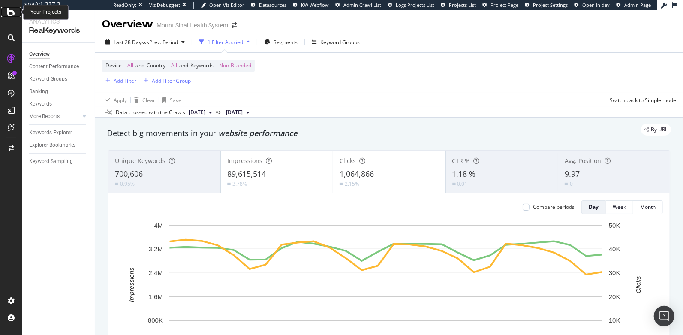
click at [12, 13] on icon at bounding box center [11, 12] width 8 height 10
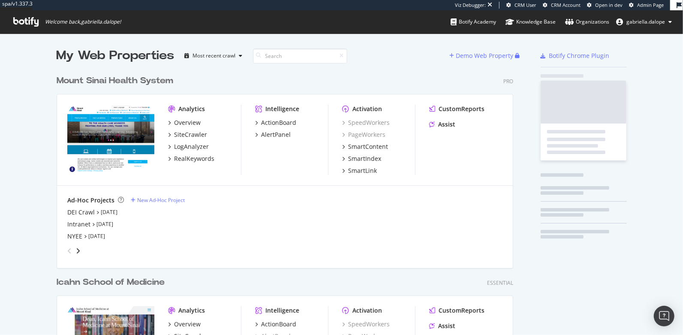
scroll to position [368, 456]
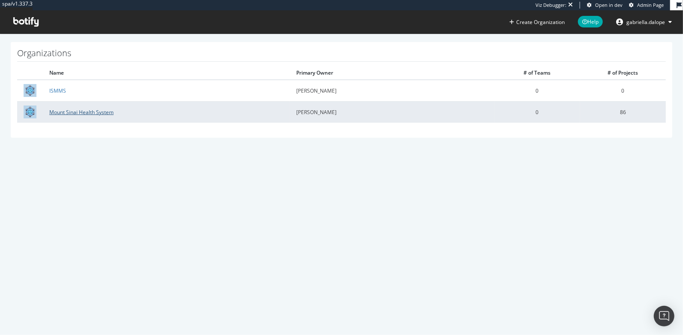
click at [59, 112] on link "Mount Sinai Health System" at bounding box center [81, 111] width 64 height 7
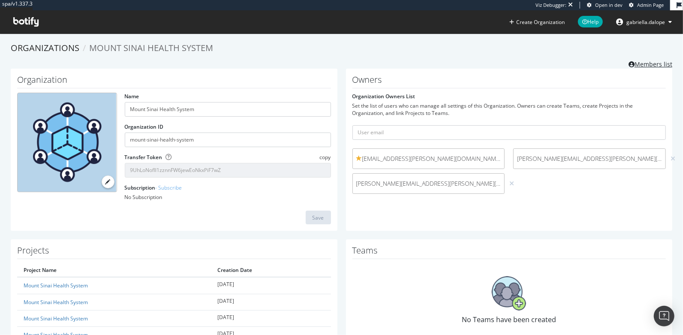
click at [653, 63] on link "Members list" at bounding box center [650, 63] width 44 height 11
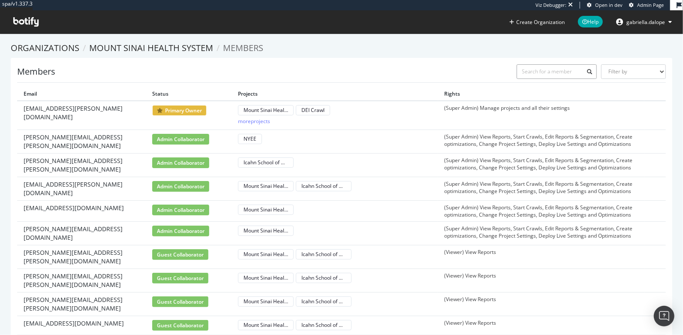
click at [566, 75] on input "text" at bounding box center [557, 71] width 81 height 15
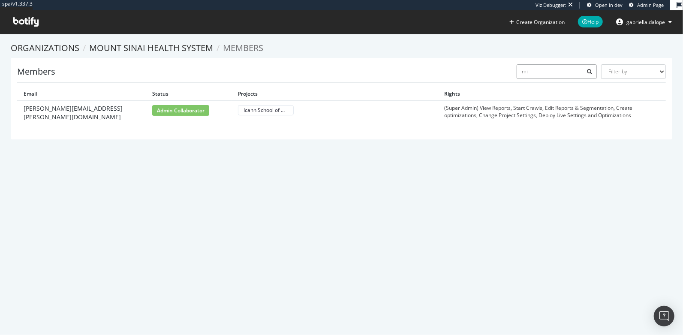
type input "m"
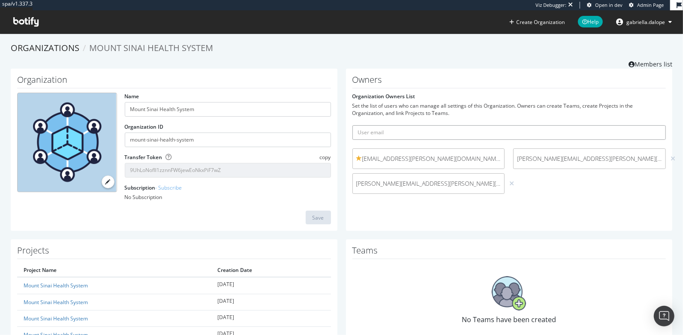
click at [465, 130] on input "text" at bounding box center [509, 132] width 314 height 15
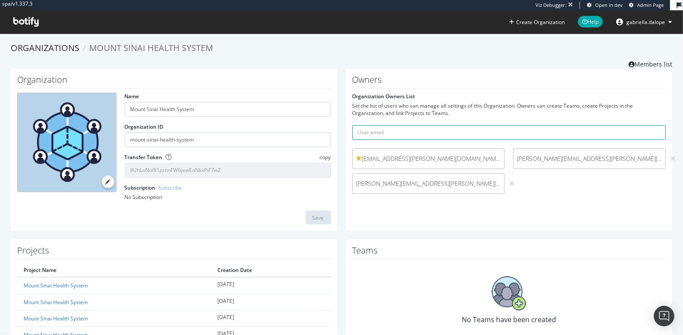
paste input "mianina.rosario@mountsinai.org"
type input "mianina.rosario@mountsinai.org"
click at [651, 125] on button "submit" at bounding box center [658, 132] width 15 height 15
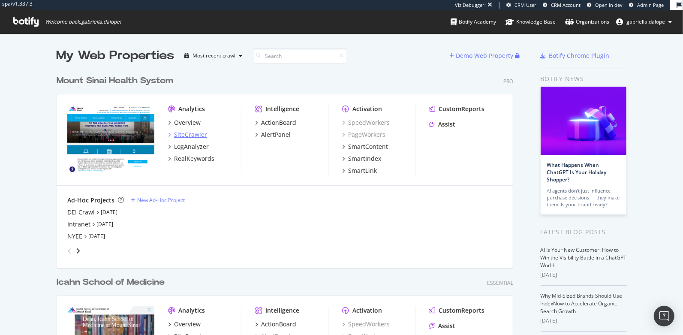
click at [174, 133] on div "SiteCrawler" at bounding box center [190, 134] width 33 height 9
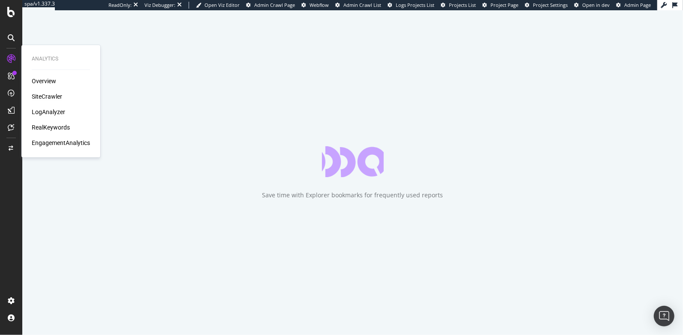
click at [42, 111] on div "LogAnalyzer" at bounding box center [48, 112] width 33 height 9
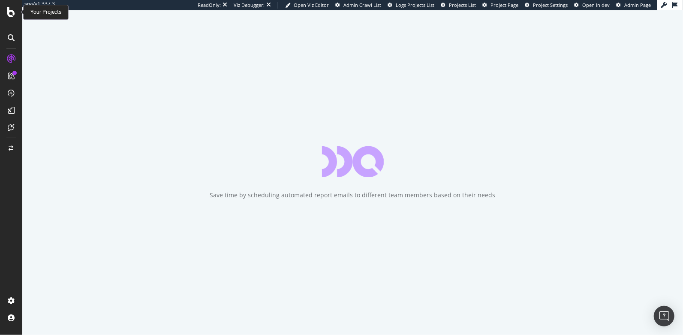
click at [9, 11] on icon at bounding box center [11, 12] width 8 height 10
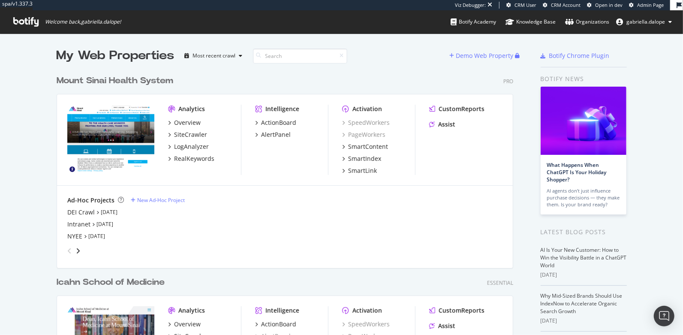
scroll to position [79, 0]
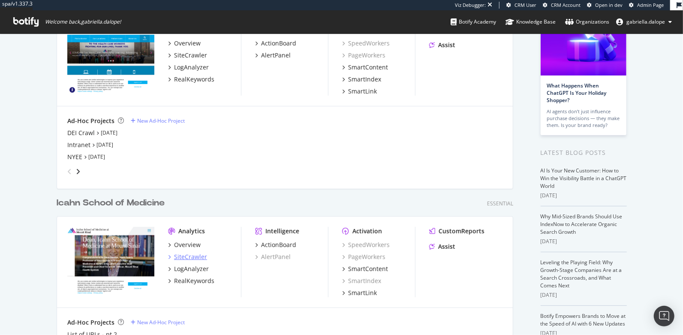
click at [183, 257] on div "SiteCrawler" at bounding box center [190, 256] width 33 height 9
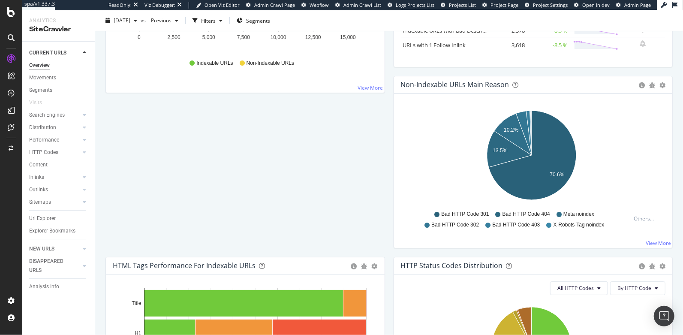
scroll to position [336, 0]
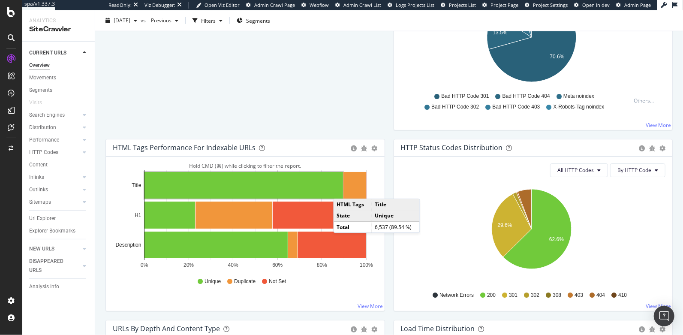
click at [130, 23] on span "2025 Jul. 11th" at bounding box center [122, 20] width 17 height 7
click at [127, 20] on span "2025 Jul. 11th" at bounding box center [122, 20] width 17 height 7
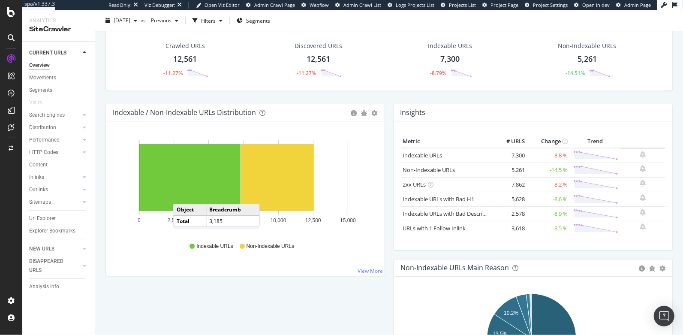
scroll to position [0, 0]
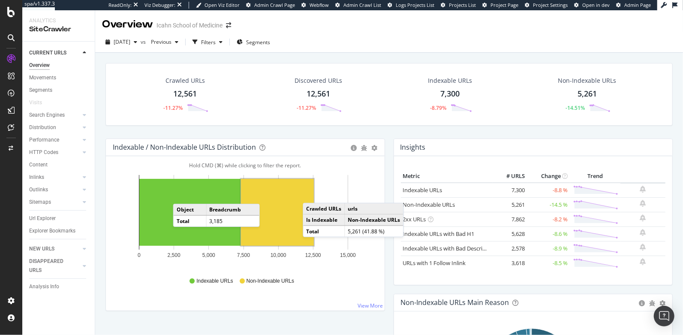
click at [311, 193] on rect "A chart." at bounding box center [277, 212] width 73 height 67
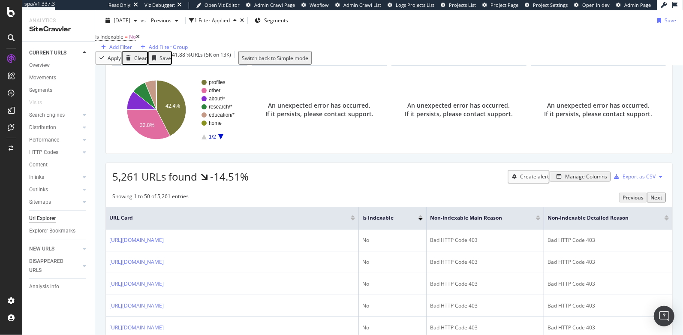
scroll to position [75, 0]
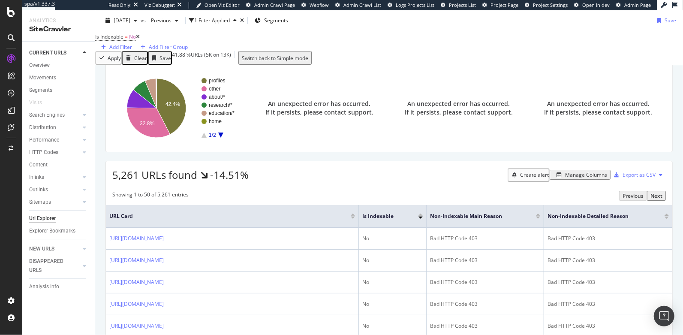
click at [140, 39] on icon at bounding box center [138, 36] width 4 height 5
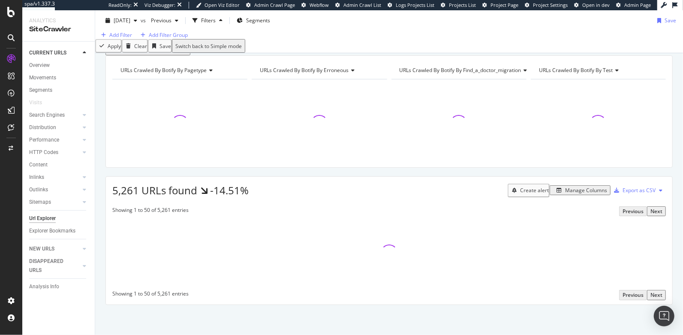
scroll to position [73, 0]
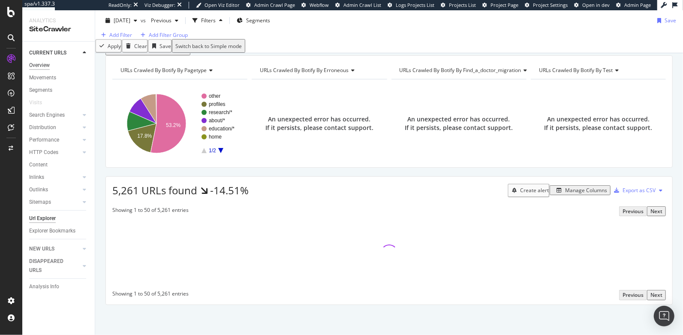
click at [41, 67] on div "Overview" at bounding box center [39, 65] width 21 height 9
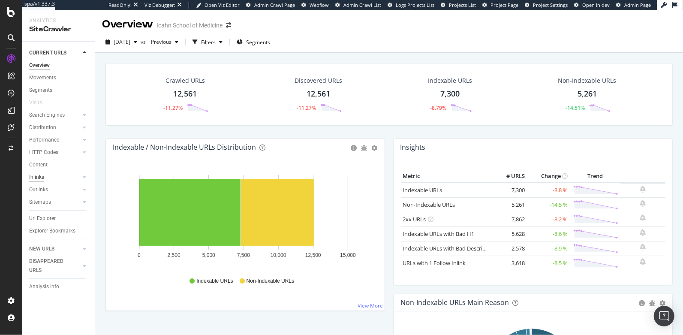
click at [35, 175] on div "Inlinks" at bounding box center [36, 177] width 15 height 9
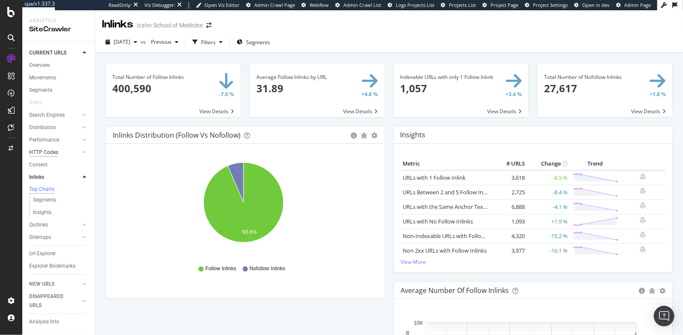
click at [52, 155] on div "HTTP Codes" at bounding box center [43, 152] width 29 height 9
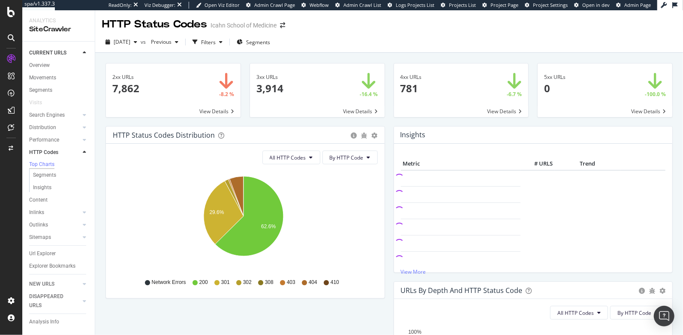
scroll to position [2, 0]
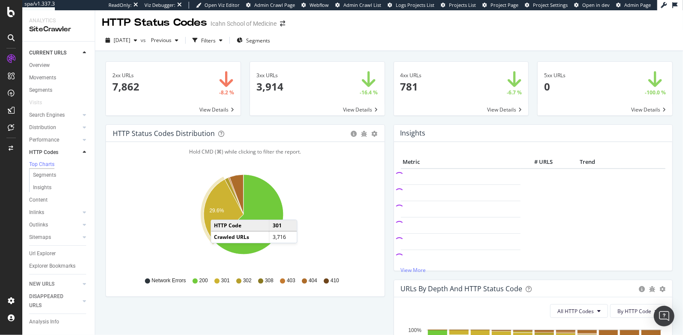
click at [219, 210] on text "29.6%" at bounding box center [216, 210] width 15 height 6
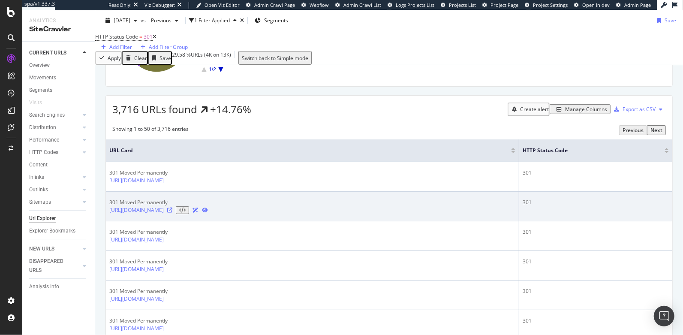
scroll to position [175, 0]
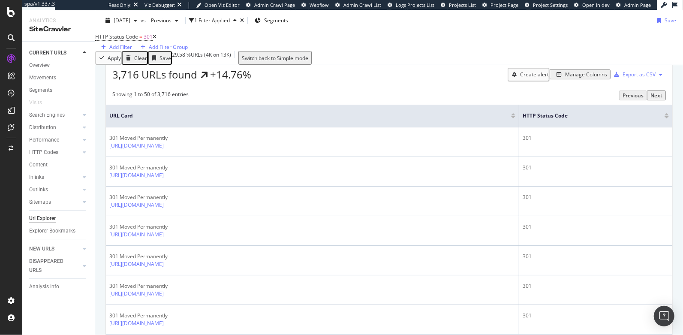
click at [576, 78] on div "Manage Columns" at bounding box center [586, 74] width 42 height 7
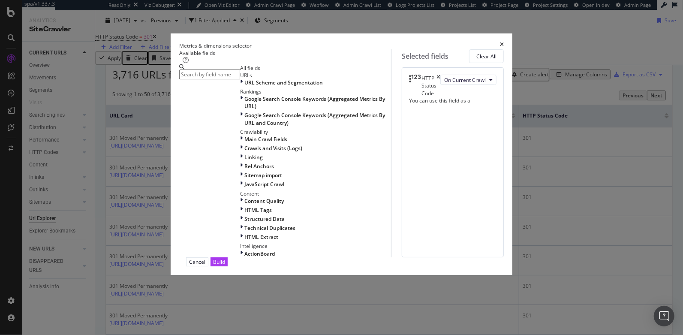
click at [240, 75] on input "modal" at bounding box center [209, 74] width 61 height 10
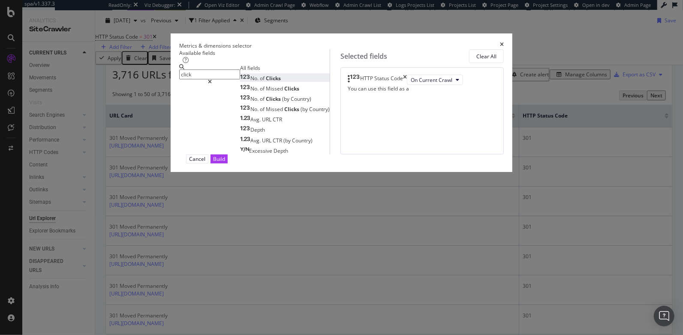
click at [266, 82] on span "Clicks" at bounding box center [273, 78] width 15 height 7
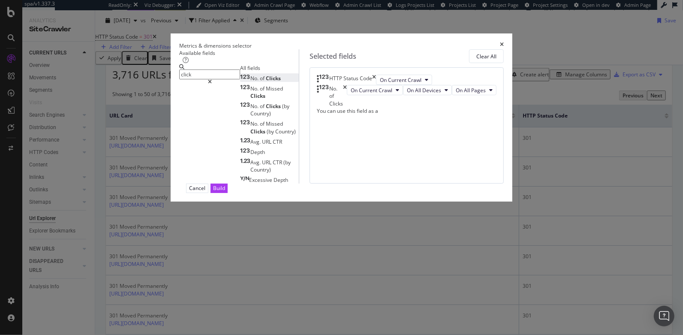
click at [216, 75] on input "click" at bounding box center [209, 74] width 61 height 10
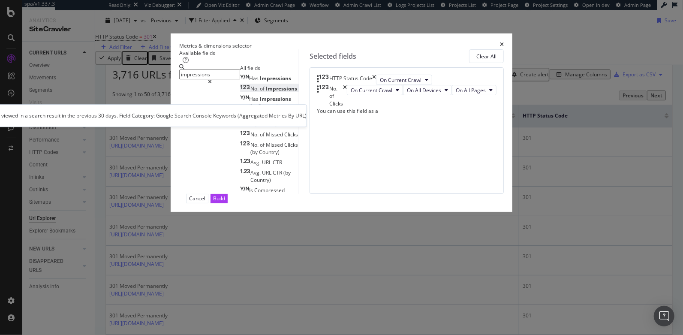
type input "impressions"
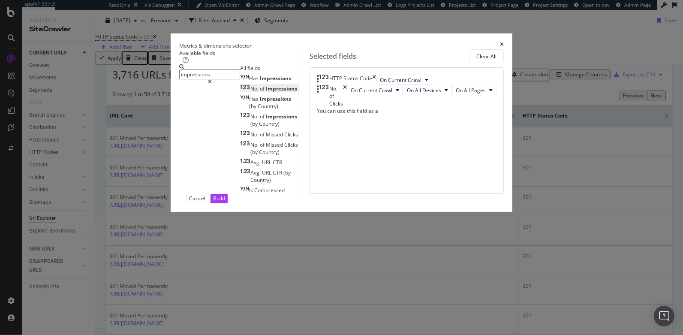
click at [273, 92] on div "No. of Impressions" at bounding box center [268, 88] width 57 height 7
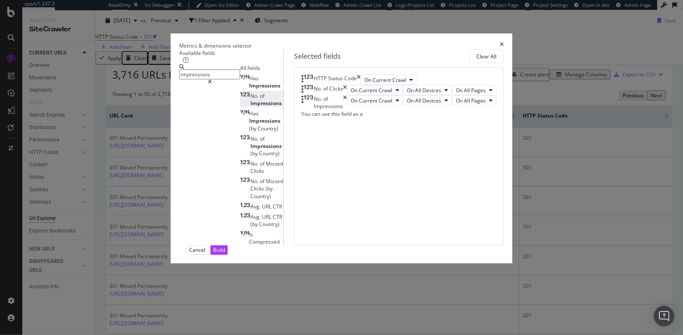
click at [240, 79] on div "modal" at bounding box center [209, 81] width 61 height 5
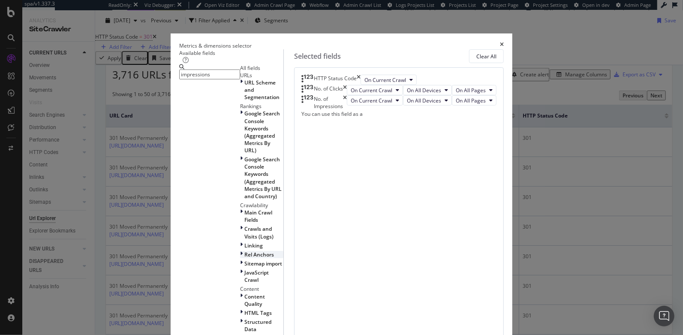
scroll to position [107, 0]
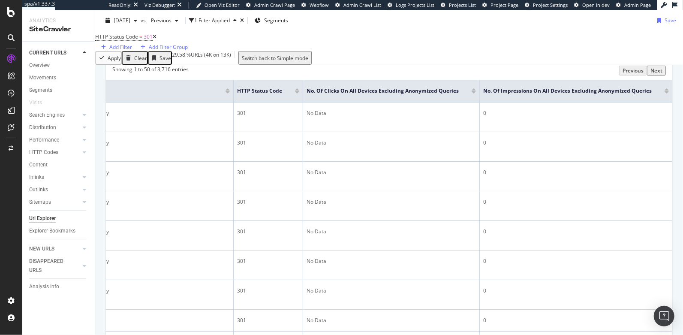
scroll to position [0, 89]
click at [664, 93] on div at bounding box center [666, 92] width 4 height 2
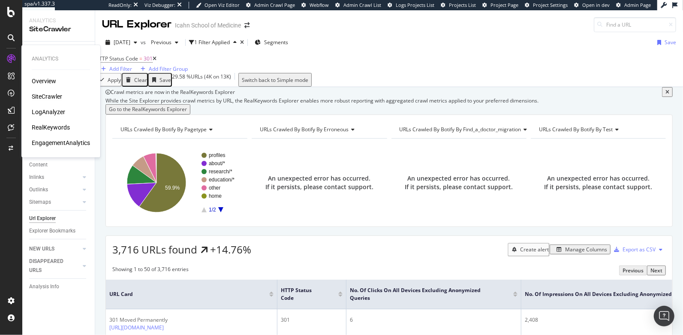
click at [51, 113] on div "LogAnalyzer" at bounding box center [48, 112] width 33 height 9
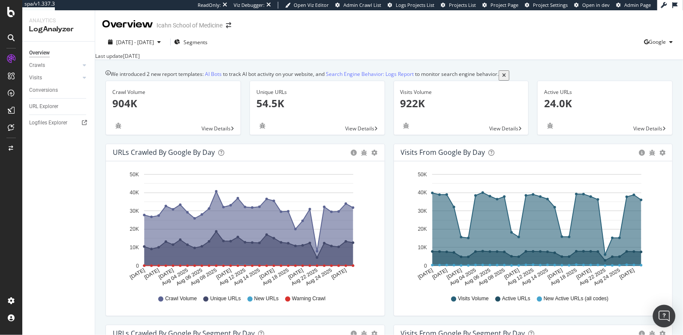
click at [661, 310] on div "Open Intercom Messenger" at bounding box center [664, 316] width 23 height 23
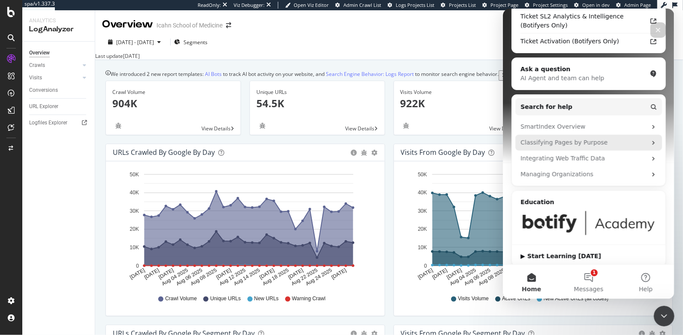
scroll to position [87, 0]
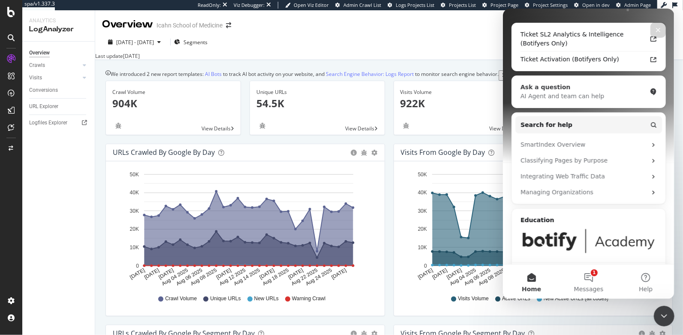
click at [591, 96] on div "AI Agent and team can help" at bounding box center [583, 96] width 126 height 9
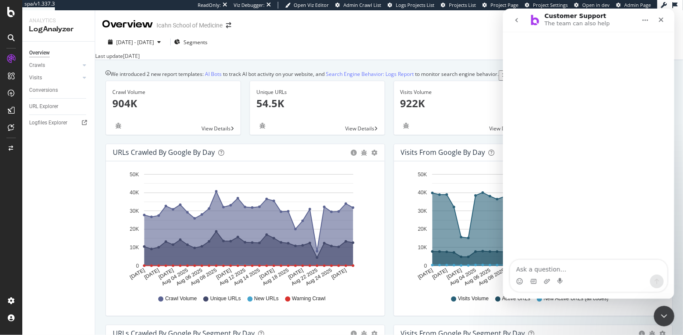
scroll to position [0, 0]
click at [516, 19] on icon "go back" at bounding box center [516, 20] width 3 height 4
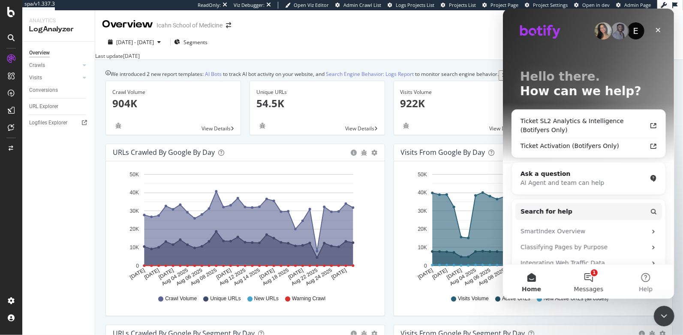
click at [590, 277] on button "1 Messages" at bounding box center [587, 281] width 57 height 34
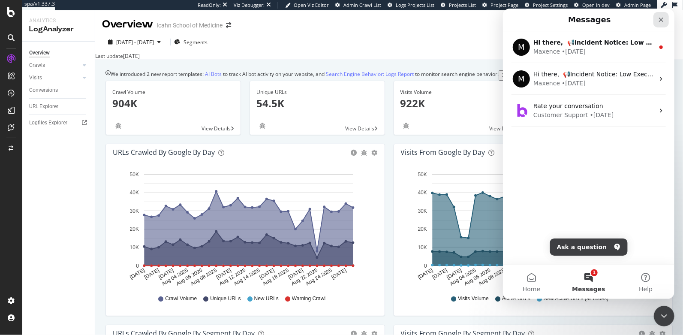
click at [659, 18] on icon "Close" at bounding box center [660, 20] width 5 height 5
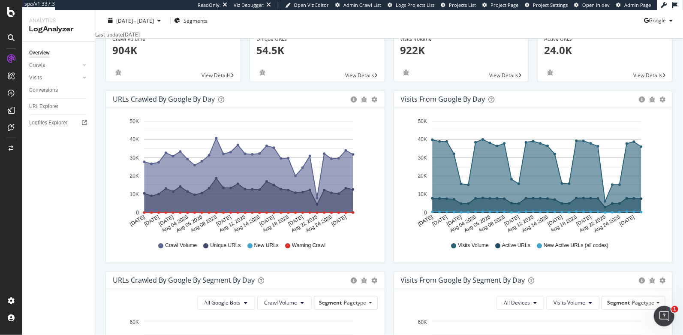
scroll to position [55, 0]
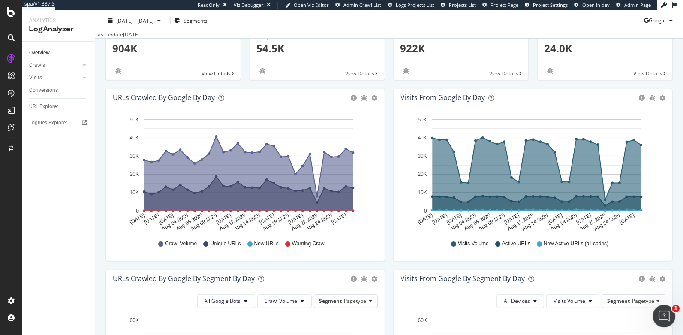
click at [656, 312] on div "Open Intercom Messenger" at bounding box center [663, 314] width 28 height 28
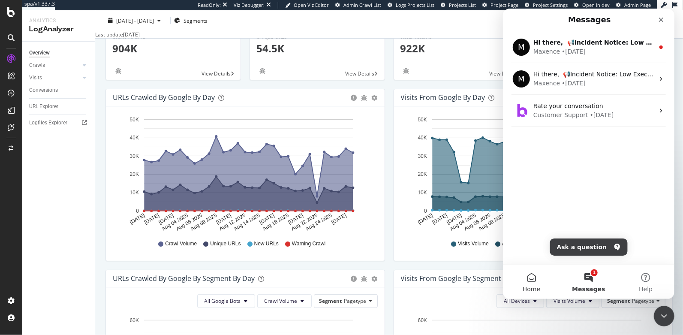
click at [534, 279] on button "Home" at bounding box center [530, 281] width 57 height 34
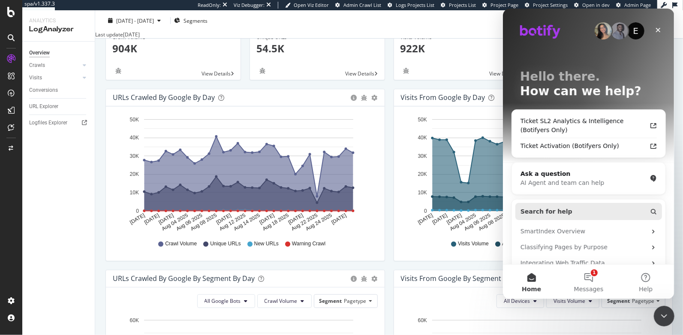
scroll to position [109, 0]
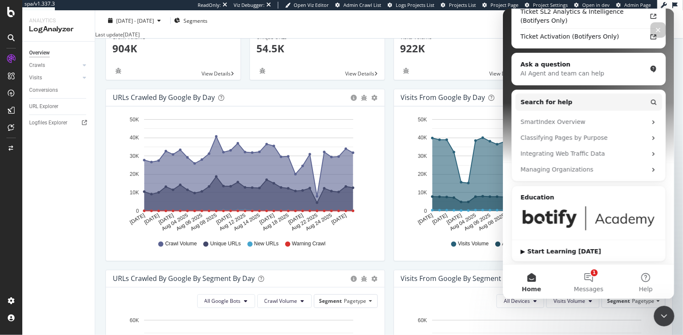
click at [573, 214] on img "Intercom messenger" at bounding box center [588, 218] width 136 height 26
click at [571, 213] on img "Intercom messenger" at bounding box center [588, 218] width 136 height 26
click at [559, 247] on div "▶ Start Learning Today" at bounding box center [588, 251] width 136 height 9
click at [661, 29] on div "Close" at bounding box center [657, 29] width 15 height 15
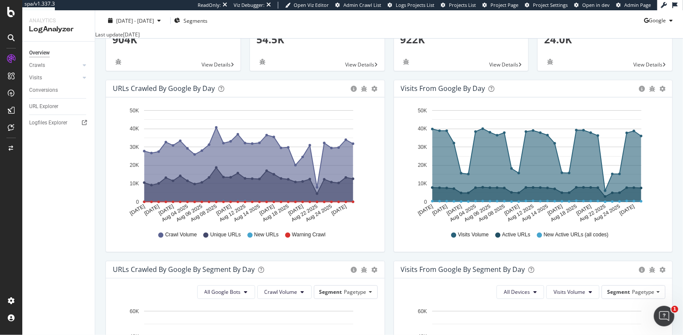
scroll to position [71, 0]
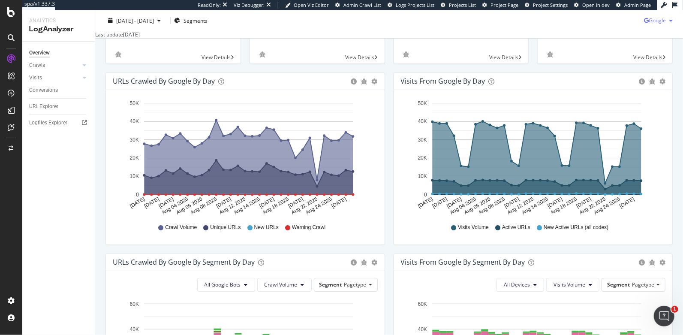
click at [653, 16] on div "Google" at bounding box center [660, 20] width 32 height 13
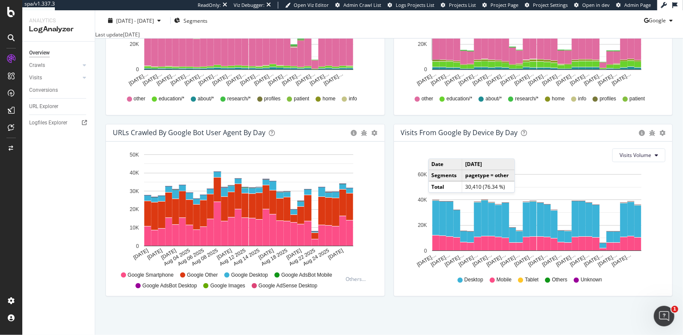
scroll to position [388, 0]
click at [649, 21] on span "Google" at bounding box center [657, 20] width 17 height 7
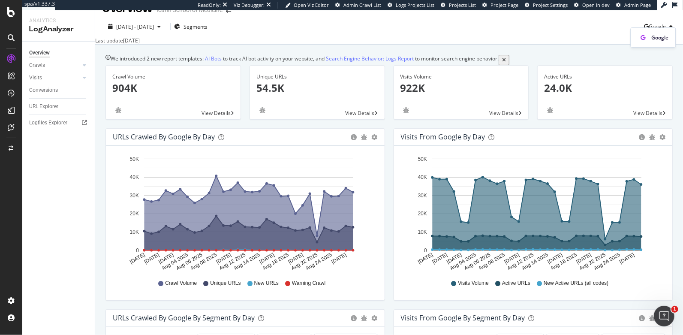
scroll to position [0, 0]
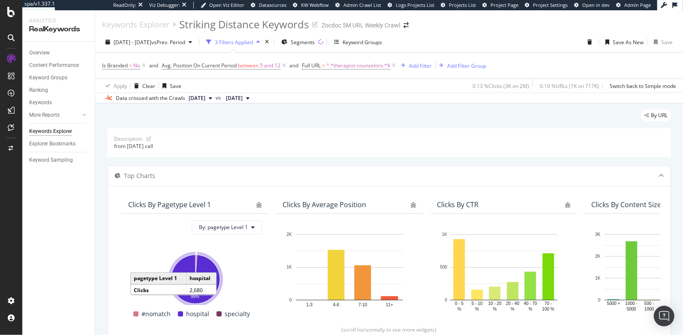
scroll to position [0, 157]
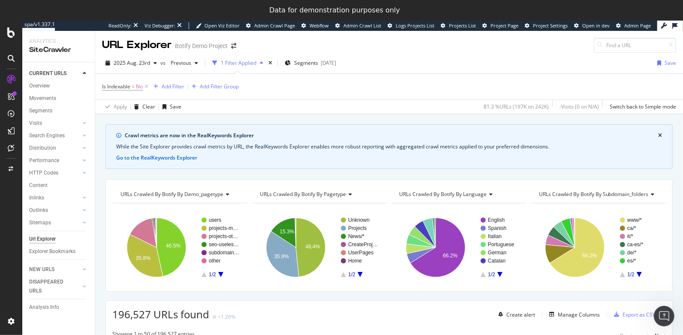
scroll to position [114, 0]
